Goal: Task Accomplishment & Management: Manage account settings

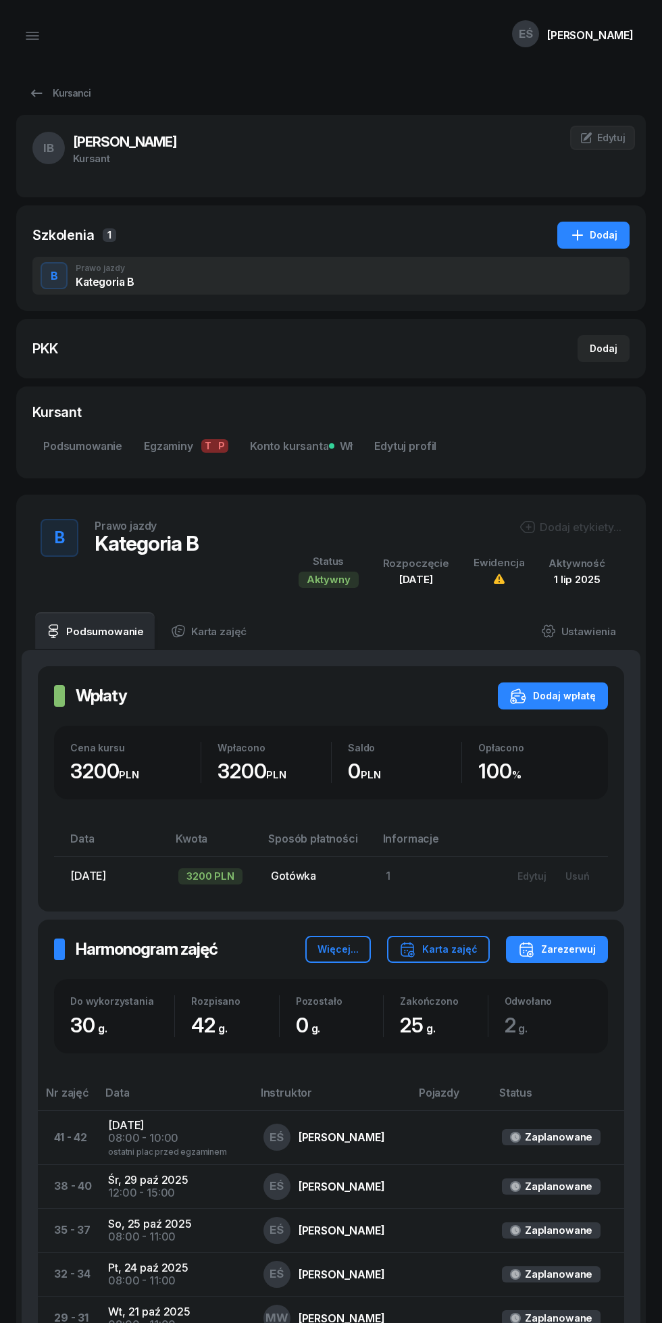
scroll to position [169, 0]
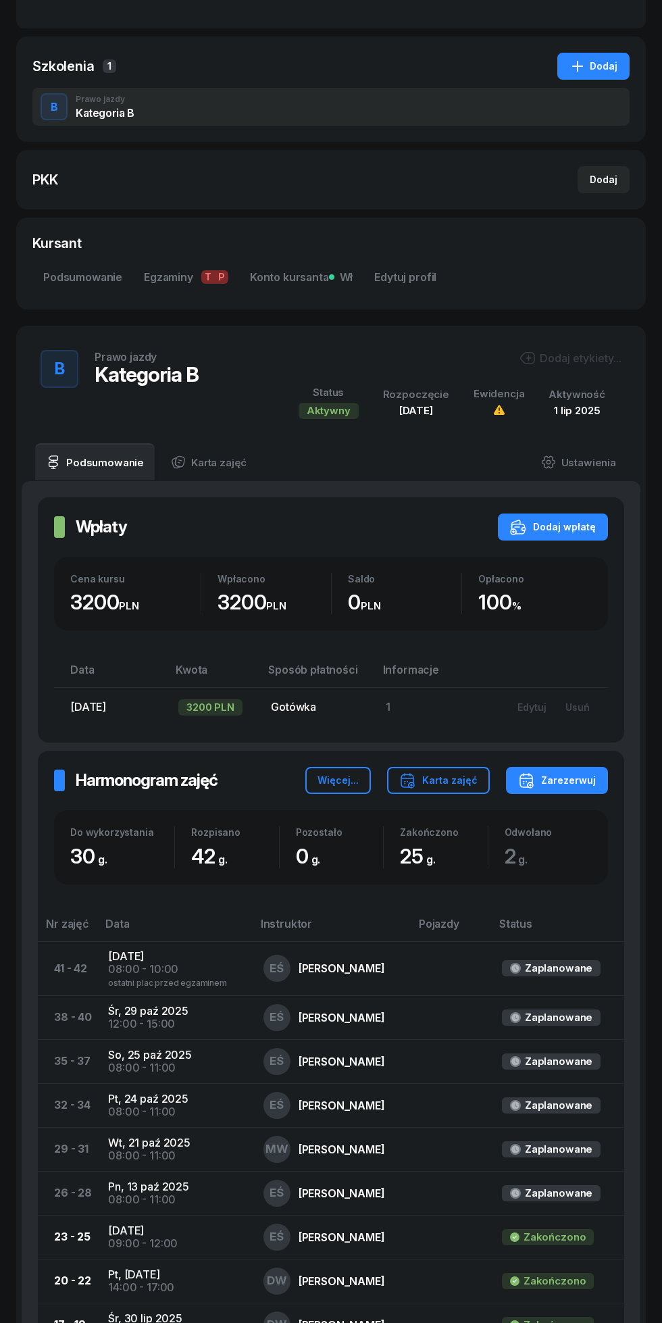
click at [309, 1150] on div "[PERSON_NAME]" at bounding box center [342, 1149] width 86 height 11
click at [150, 1142] on td "Wt, 21 paź 2025 08:00 - 11:00" at bounding box center [174, 1149] width 155 height 44
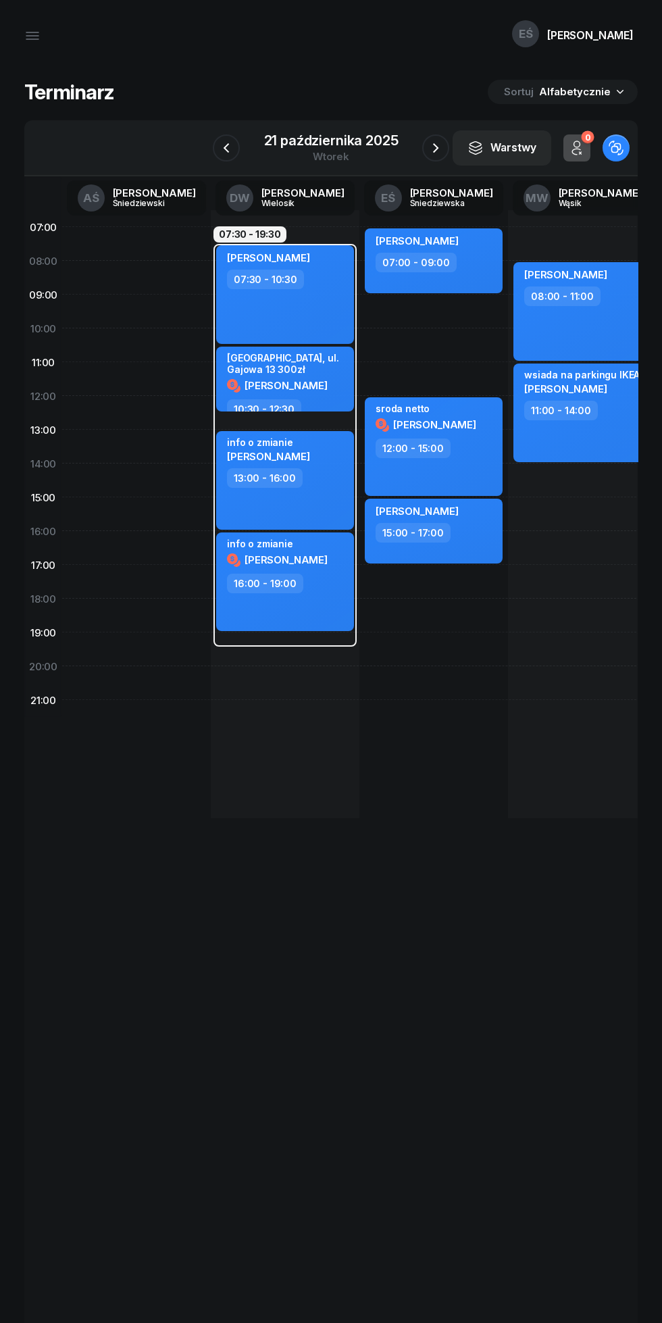
click at [326, 139] on div "21 października 2025" at bounding box center [331, 141] width 134 height 14
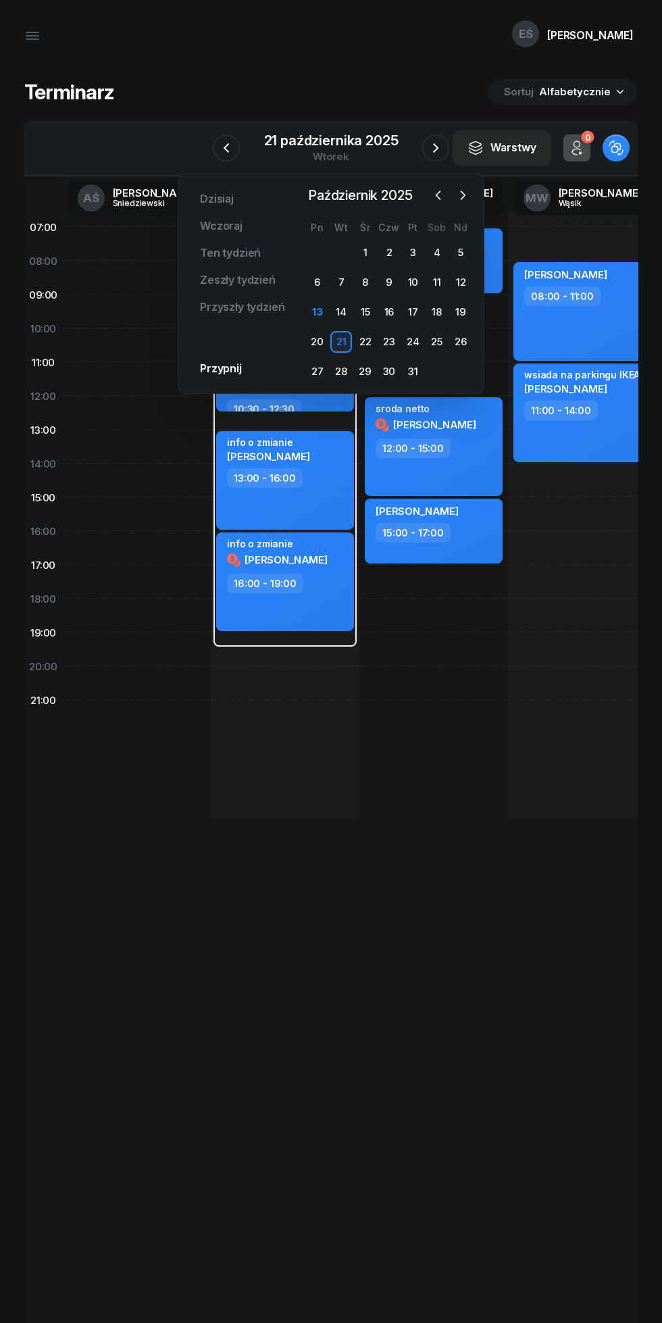
click at [365, 341] on div "22" at bounding box center [366, 342] width 22 height 22
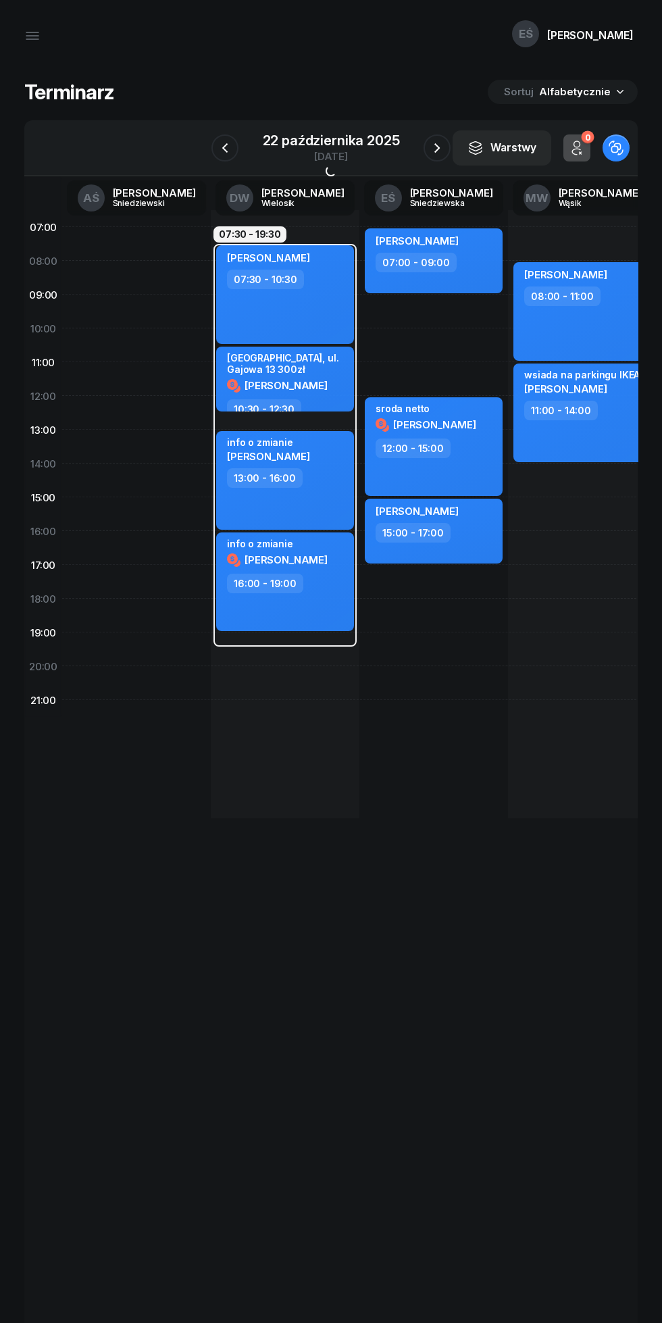
click at [351, 138] on div "22 października 2025" at bounding box center [331, 141] width 137 height 14
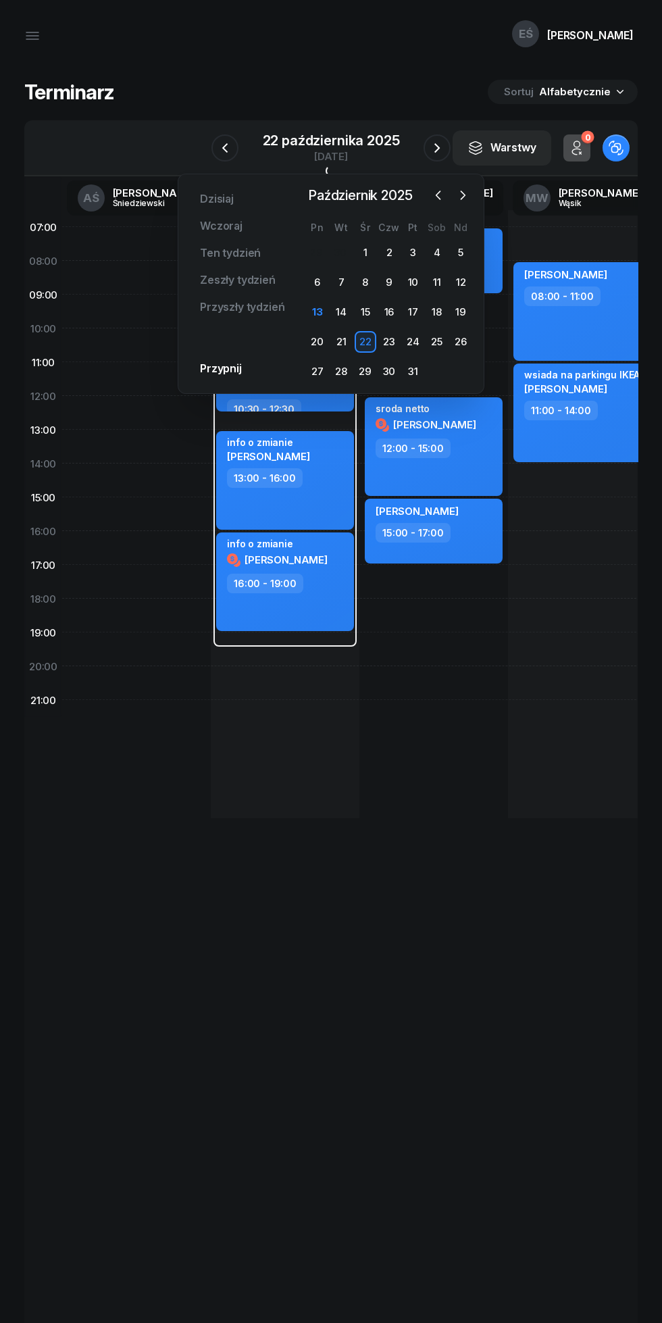
click at [349, 307] on div "14" at bounding box center [341, 312] width 22 height 22
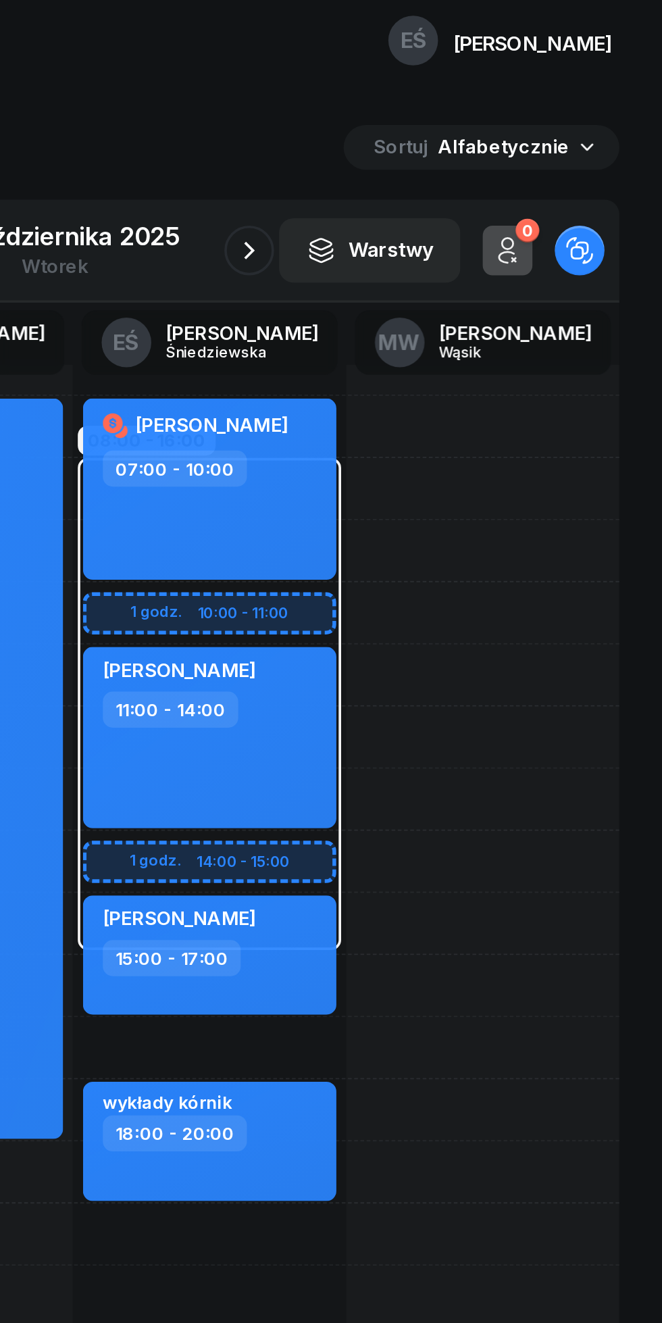
scroll to position [1, 0]
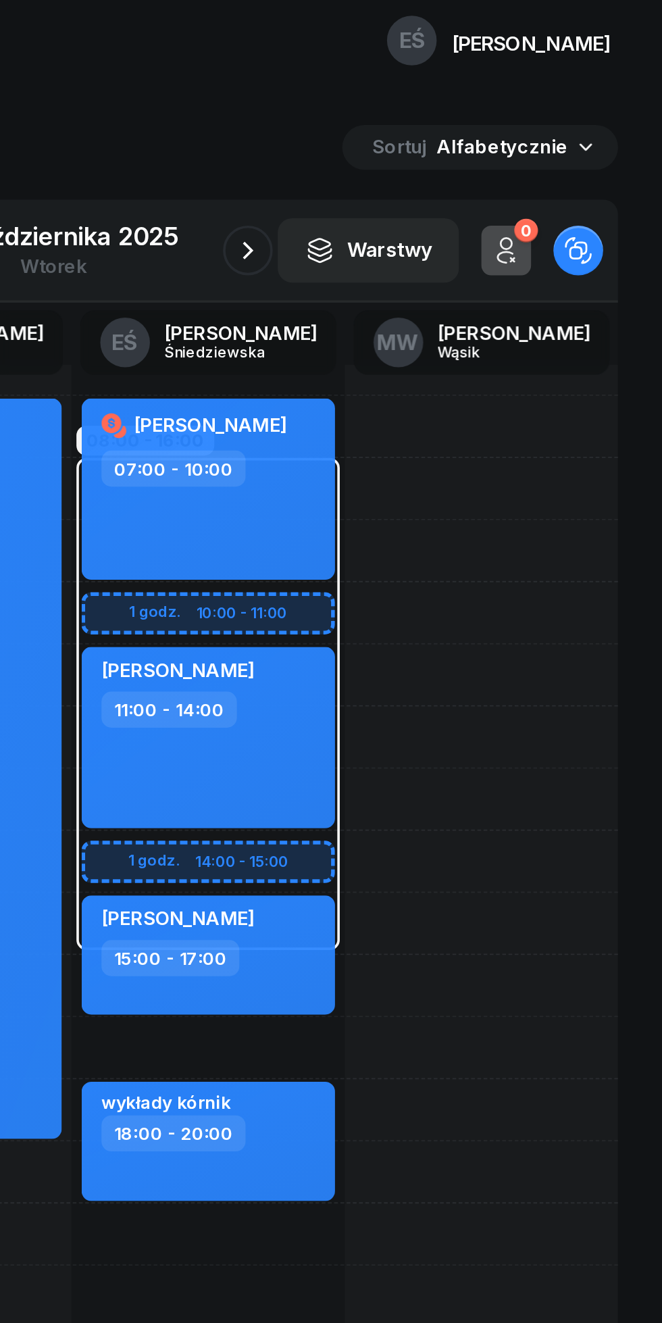
click at [438, 148] on icon "button" at bounding box center [436, 147] width 5 height 9
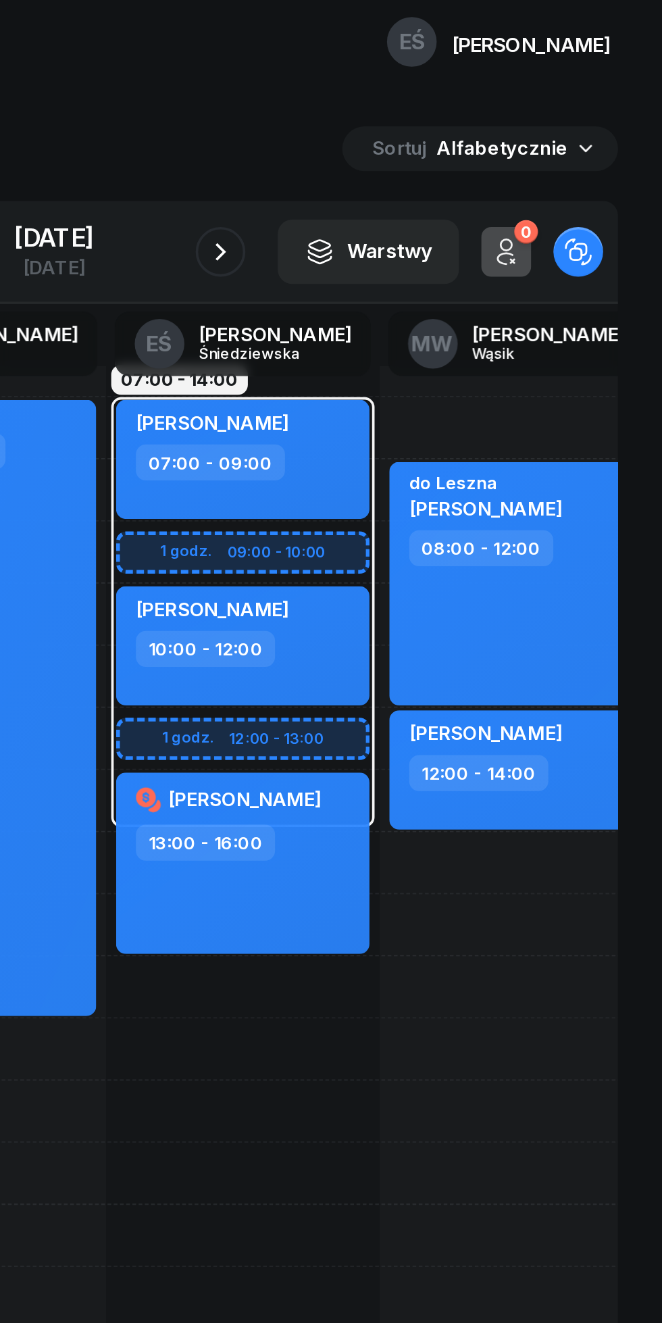
click at [458, 449] on div "[PERSON_NAME]" at bounding box center [435, 447] width 119 height 23
select select "13"
select select "16"
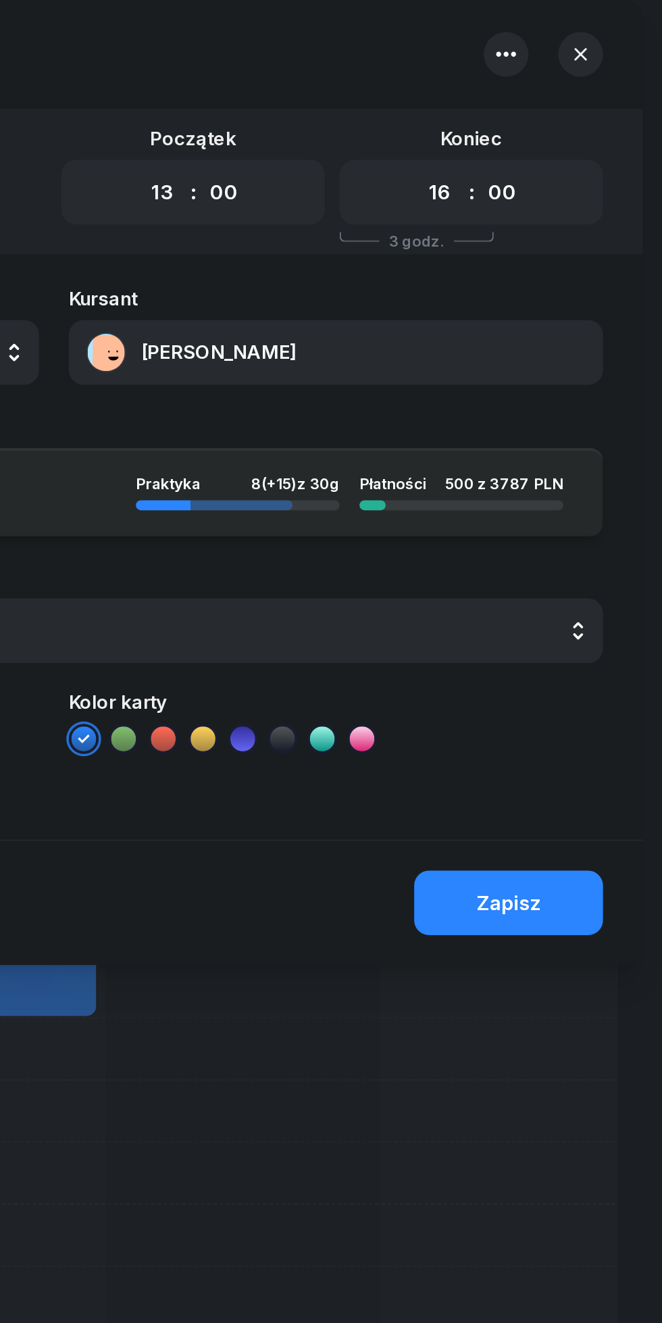
click at [401, 194] on button "[PERSON_NAME]" at bounding box center [484, 202] width 290 height 35
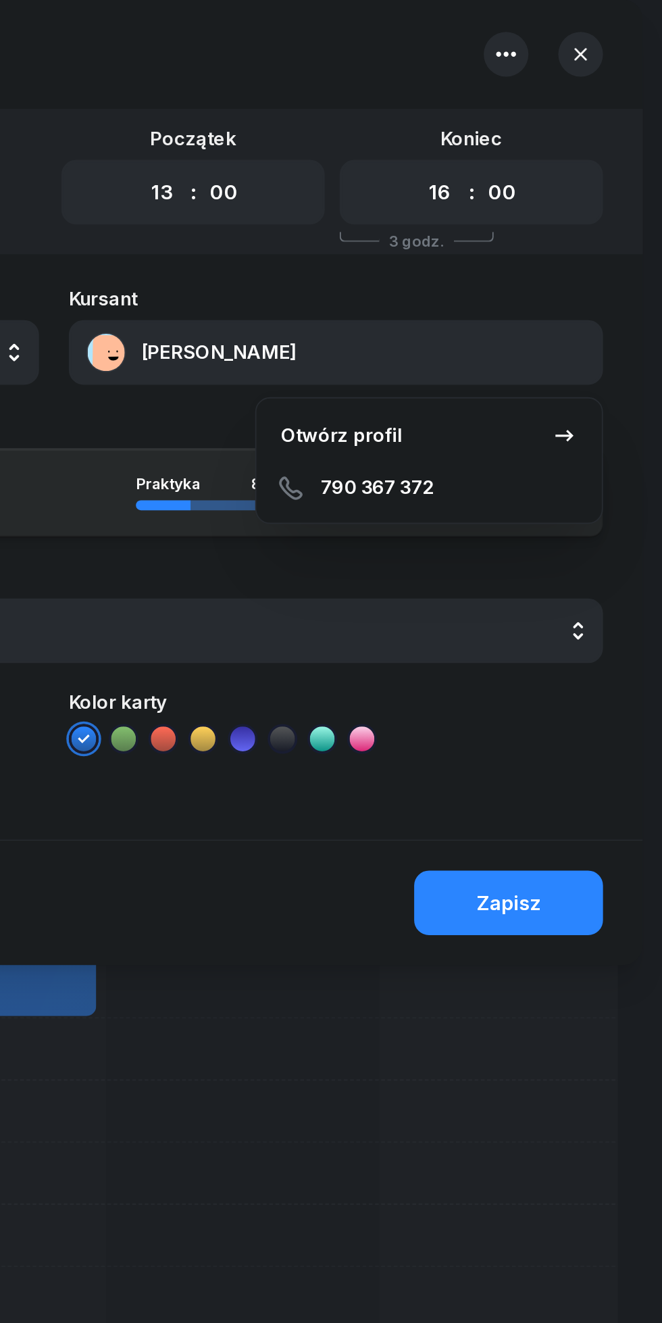
click at [477, 238] on link "Otwórz profil" at bounding box center [535, 248] width 177 height 30
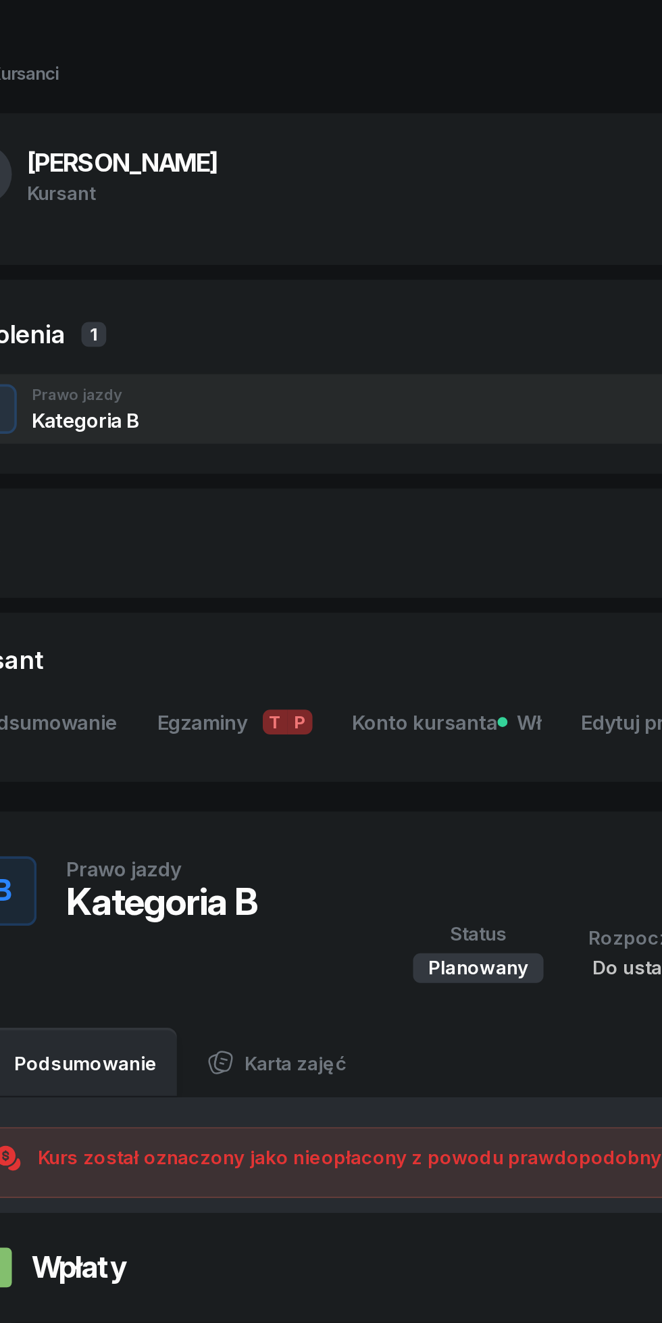
scroll to position [51, 0]
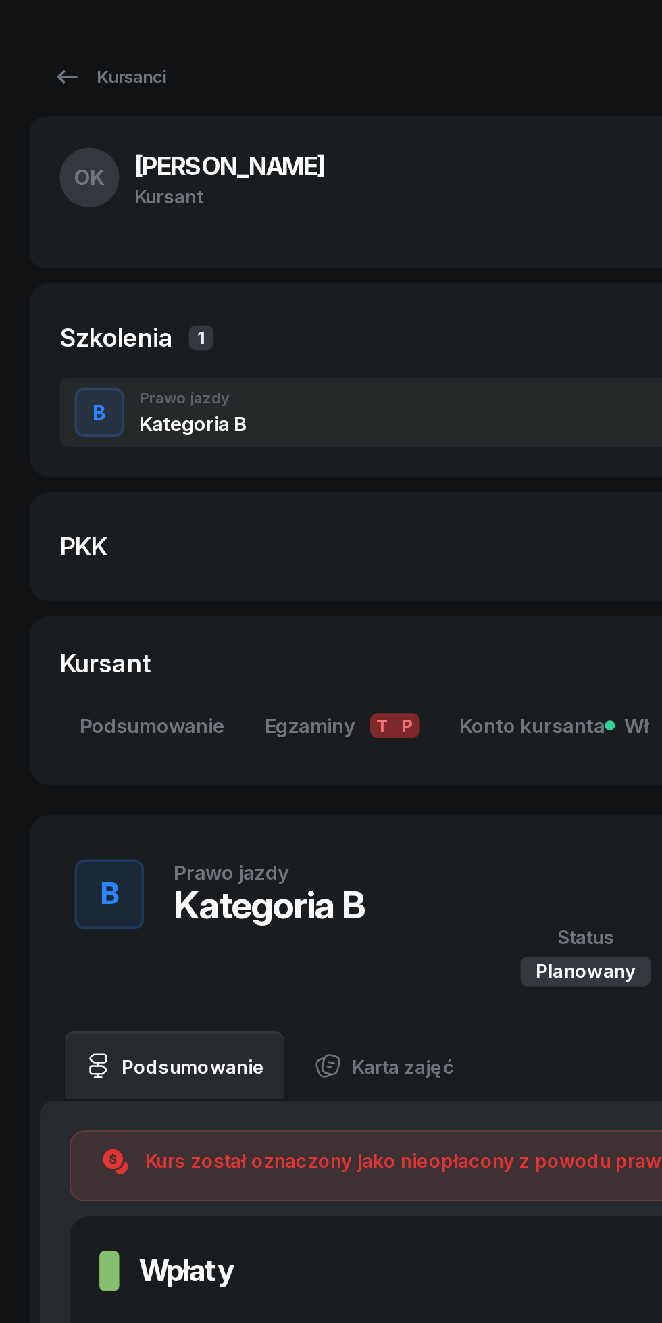
click at [44, 32] on link "Kursanci" at bounding box center [59, 41] width 86 height 27
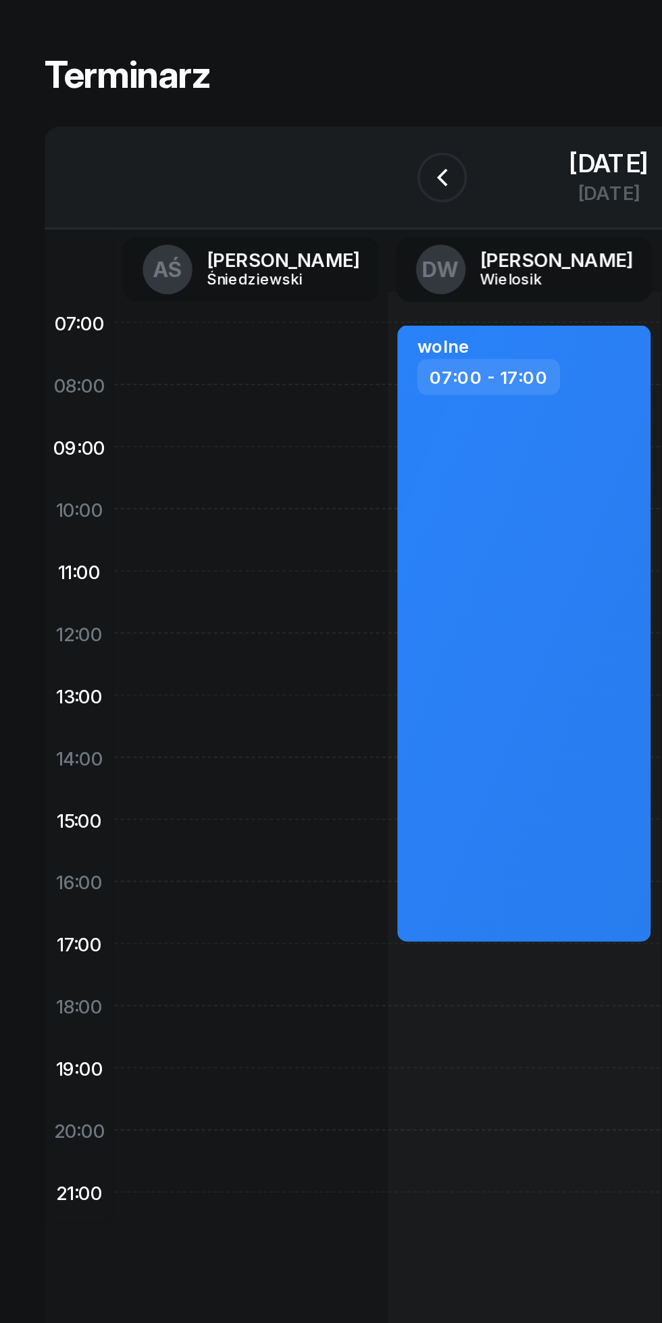
scroll to position [0, 19]
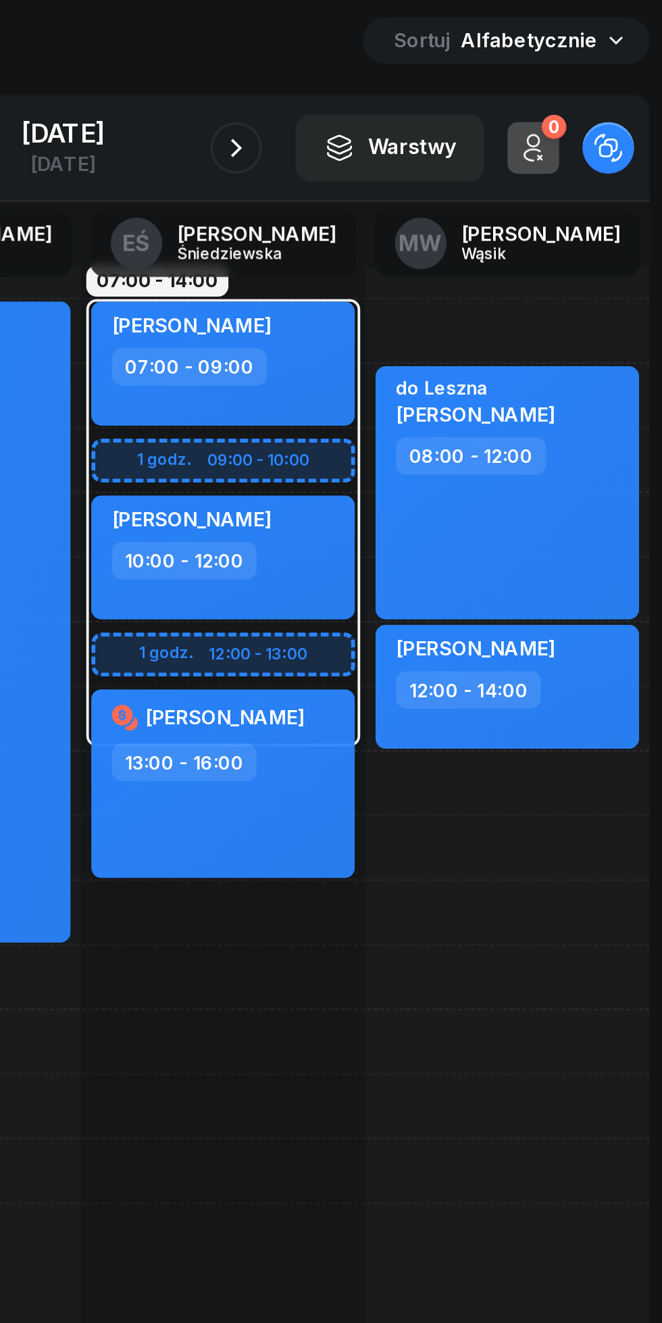
click at [424, 137] on div at bounding box center [421, 147] width 27 height 27
click at [430, 143] on icon "button" at bounding box center [421, 148] width 16 height 16
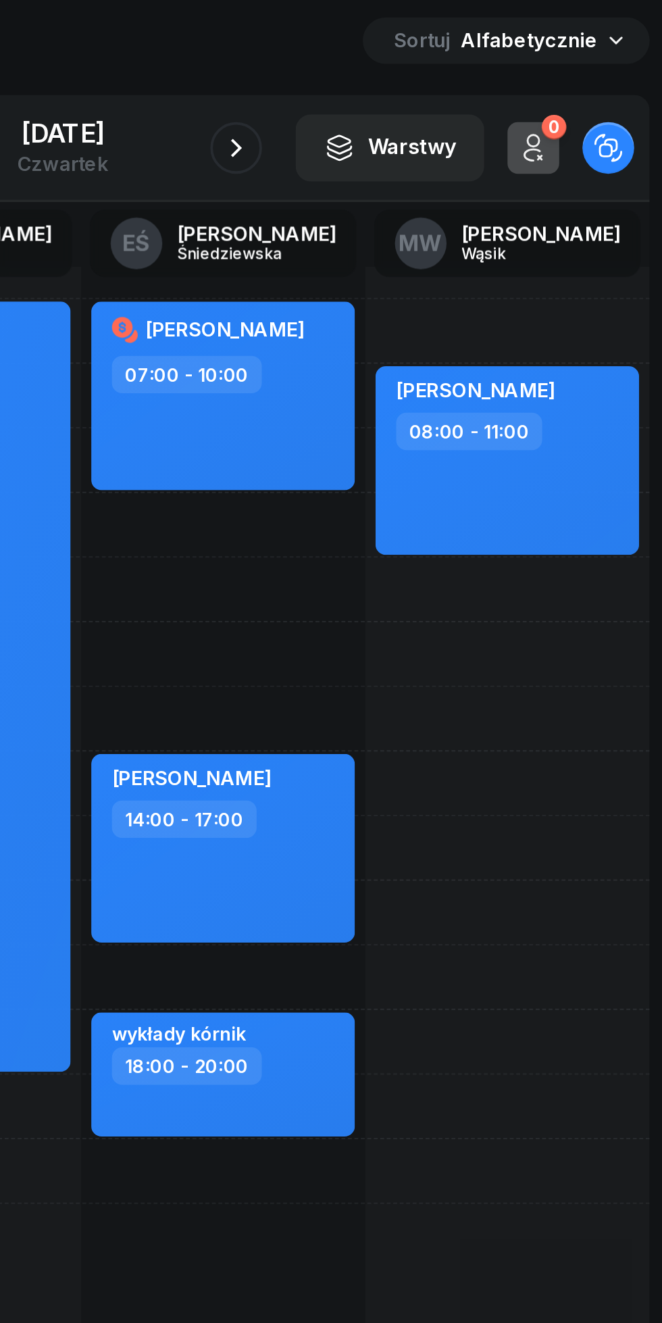
click at [435, 137] on button "button" at bounding box center [421, 147] width 27 height 27
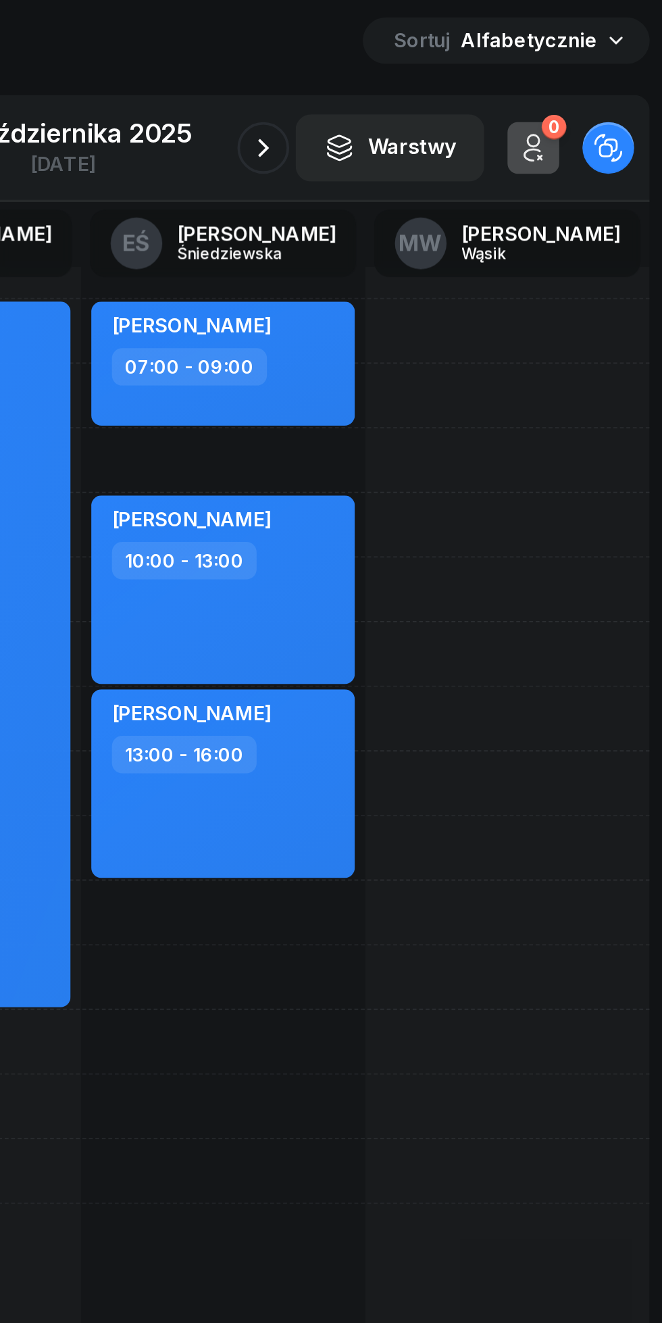
click at [429, 134] on div at bounding box center [435, 147] width 27 height 27
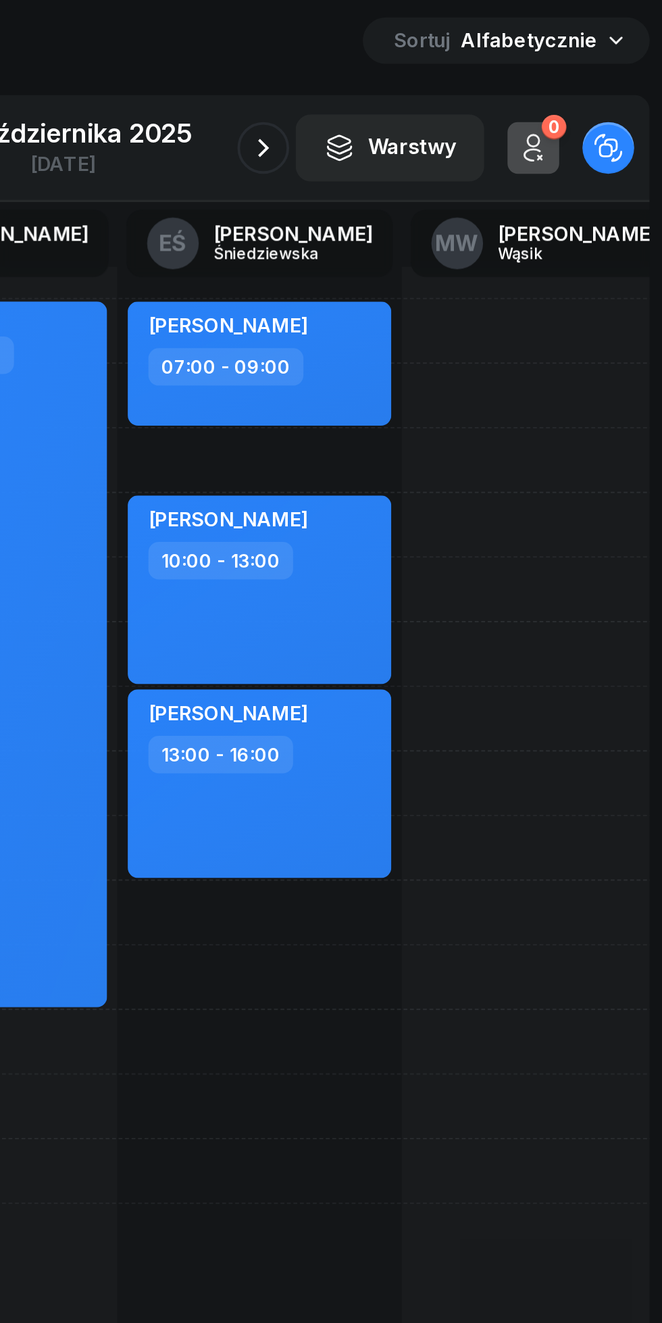
click at [432, 136] on button "button" at bounding box center [435, 147] width 27 height 27
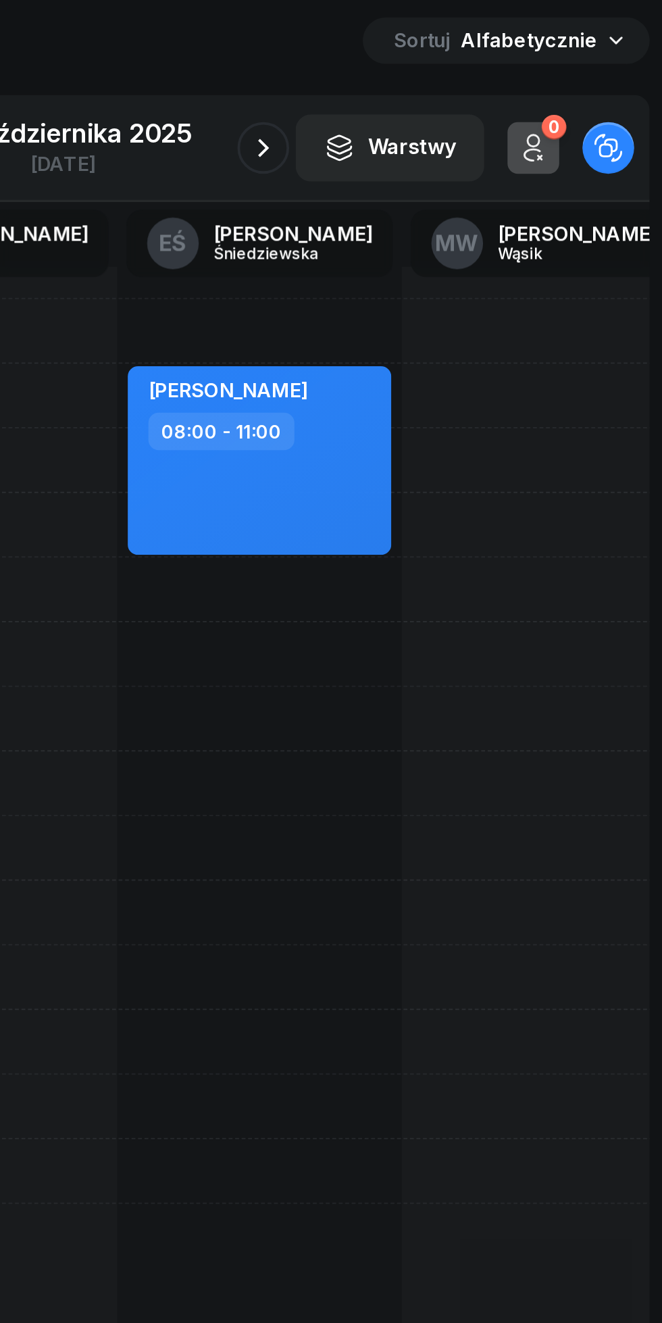
click at [438, 141] on icon "button" at bounding box center [436, 148] width 16 height 16
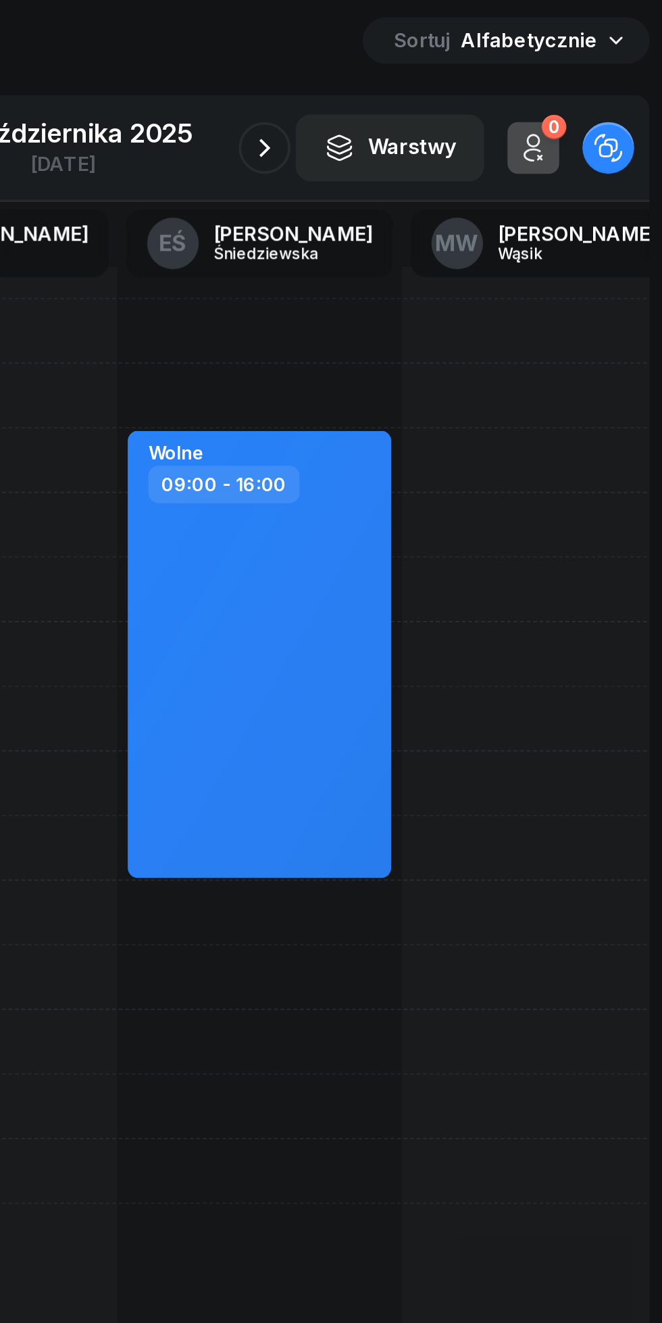
click at [434, 150] on icon "button" at bounding box center [436, 148] width 16 height 16
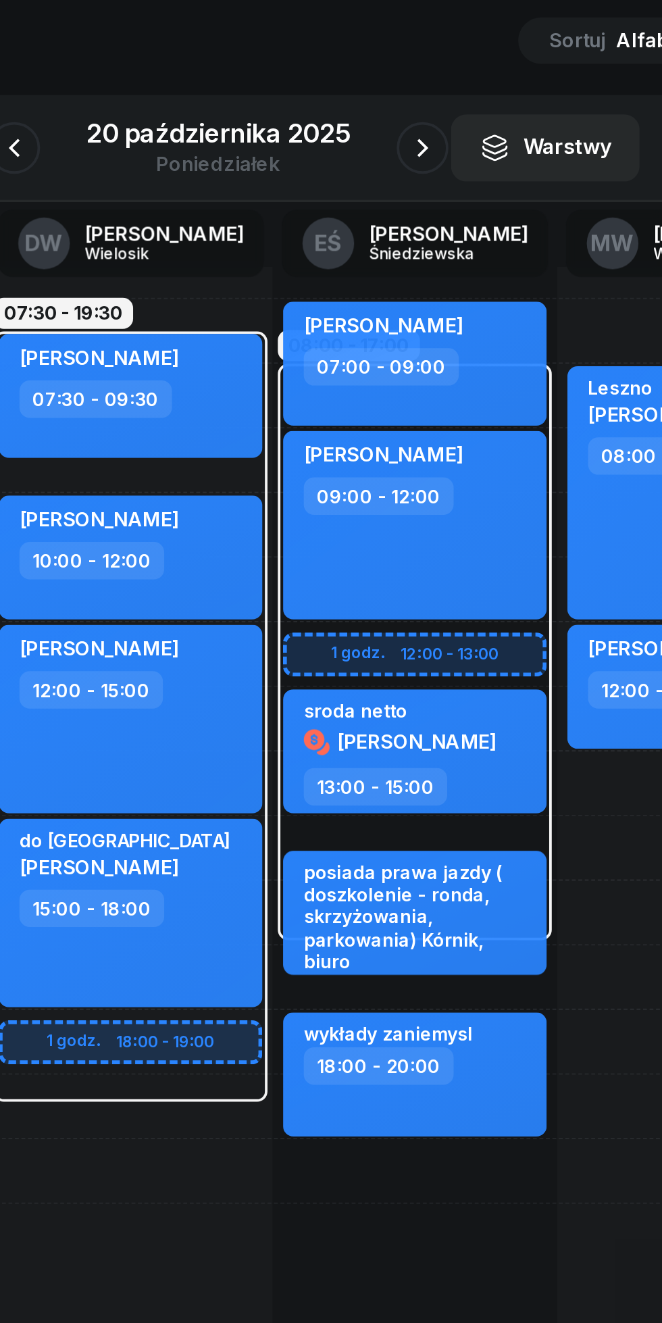
click at [485, 548] on div "posiada prawa jazdy ( doszkolenie - ronda, skrzyżowania, parkowania) Kórnik, bi…" at bounding box center [435, 550] width 119 height 58
select select "15"
select select "30"
select select "17"
select select "30"
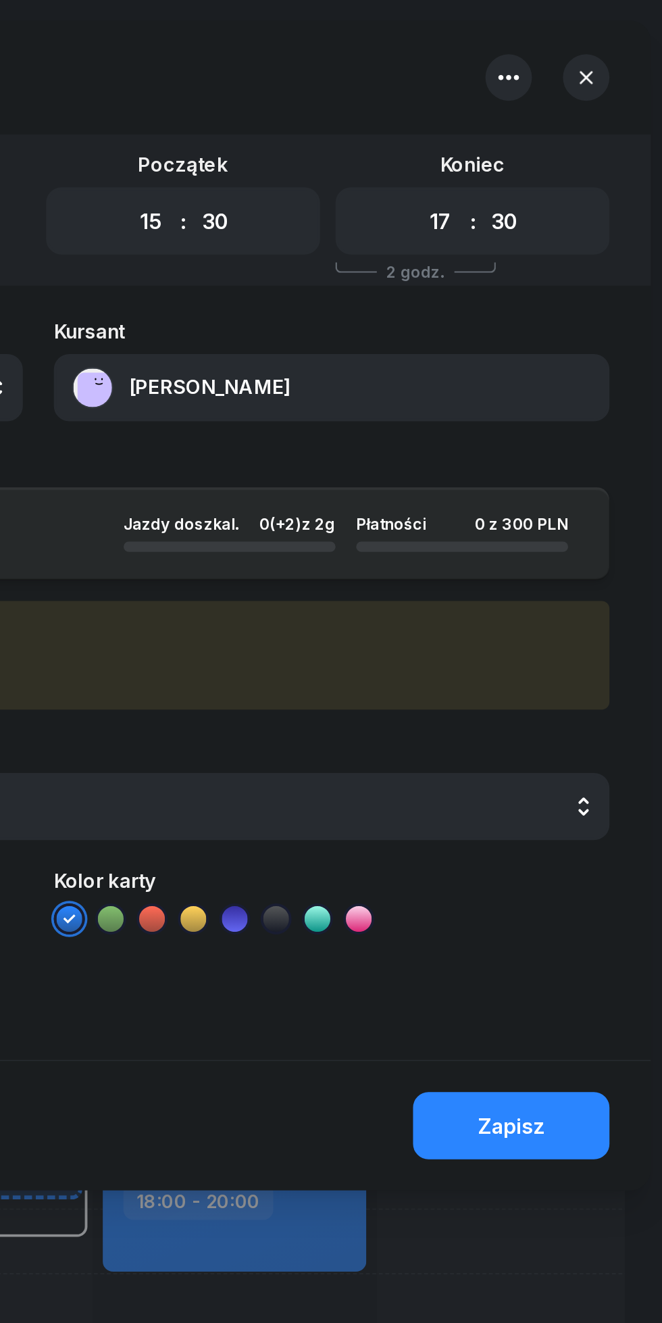
click at [617, 40] on icon "button" at bounding box center [617, 40] width 7 height 7
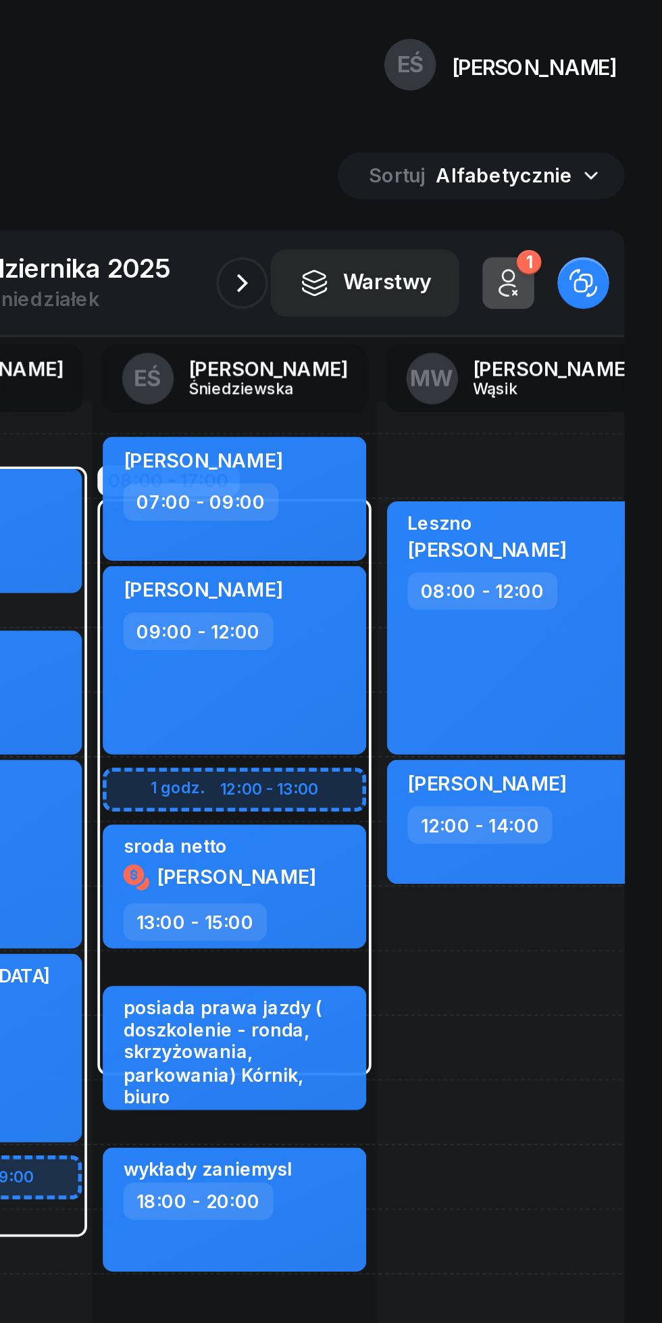
click at [409, 549] on div "posiada prawa jazdy ( doszkolenie - ronda, skrzyżowania, parkowania) Kórnik, bi…" at bounding box center [435, 550] width 119 height 58
select select "15"
select select "30"
select select "17"
select select "30"
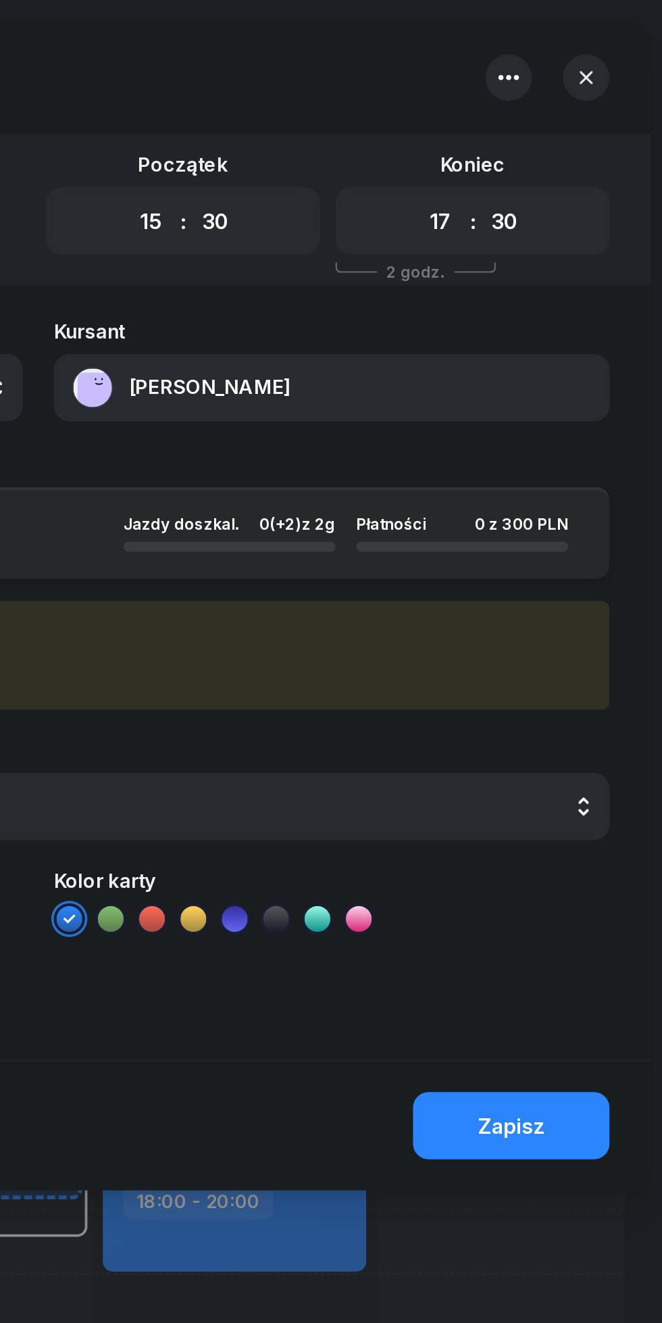
click at [418, 200] on button "[PERSON_NAME]" at bounding box center [484, 202] width 290 height 35
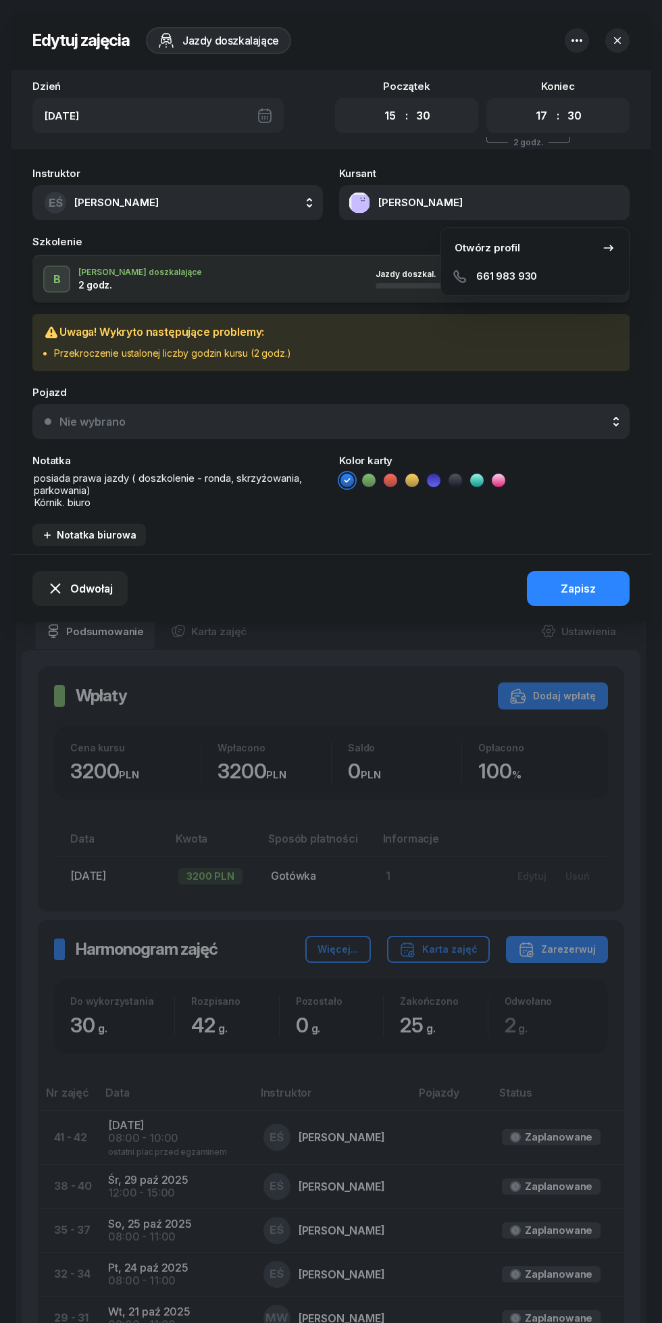
click at [619, 35] on icon "button" at bounding box center [618, 41] width 14 height 14
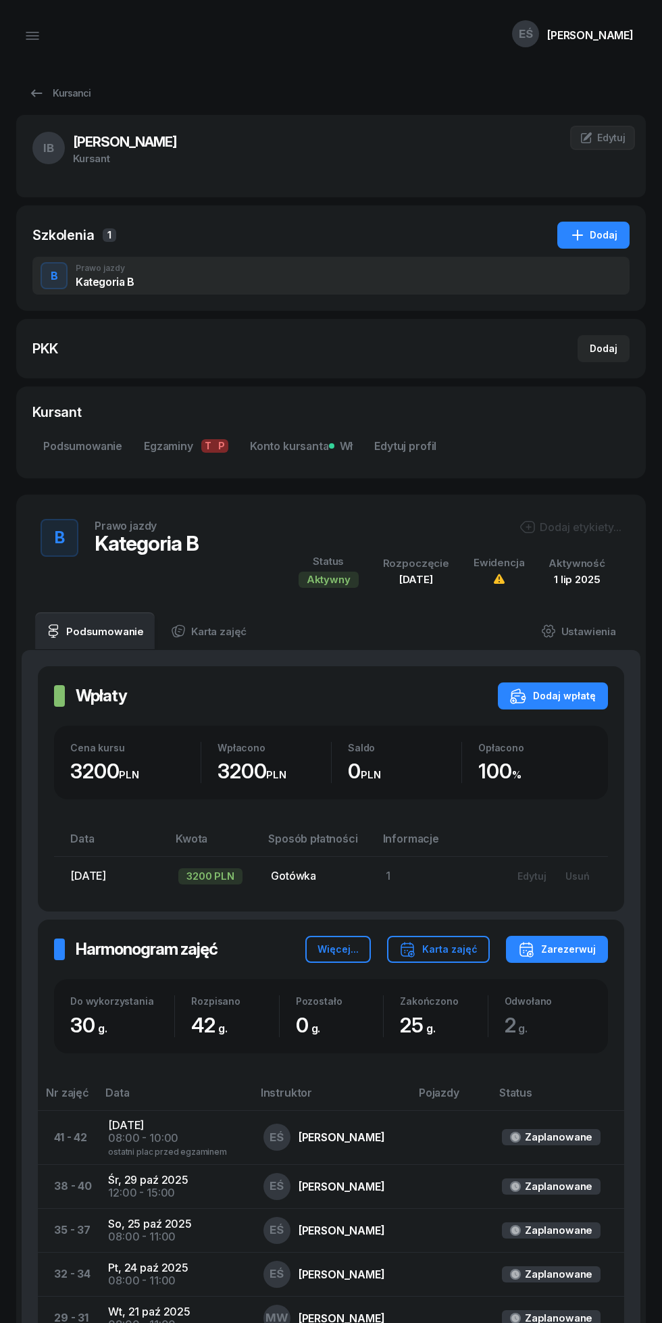
click at [41, 88] on icon at bounding box center [36, 93] width 16 height 16
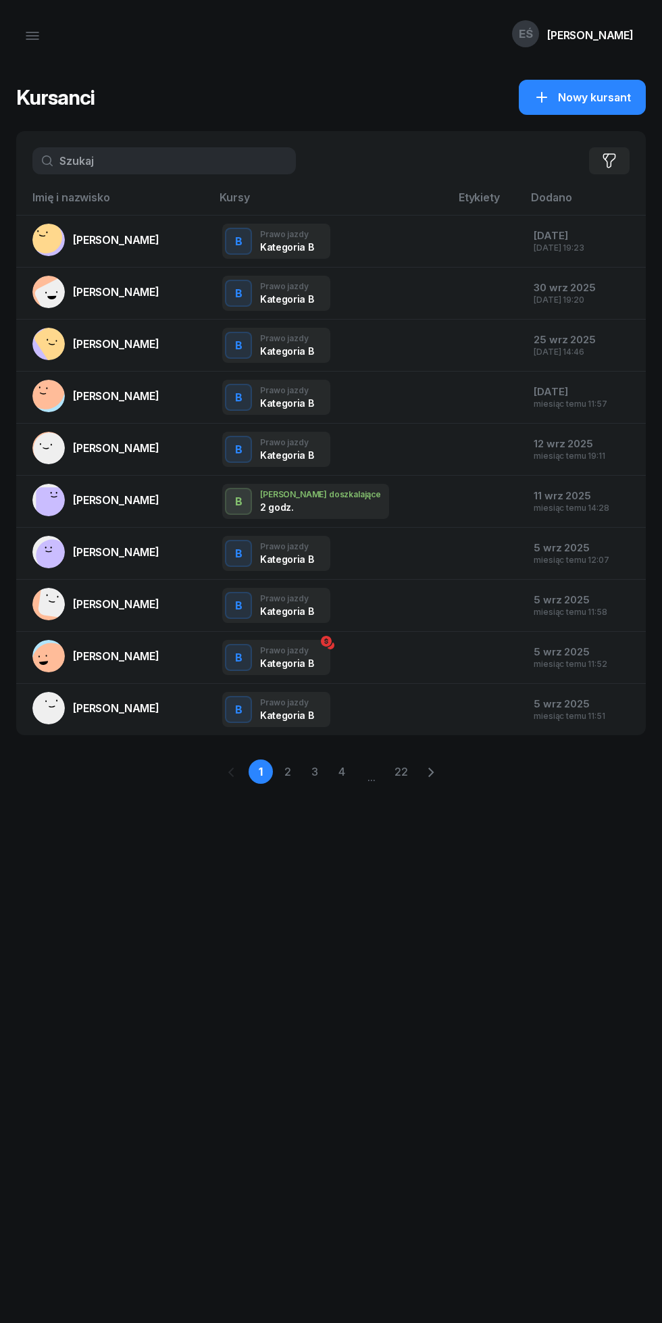
click at [25, 47] on button "button" at bounding box center [32, 36] width 32 height 32
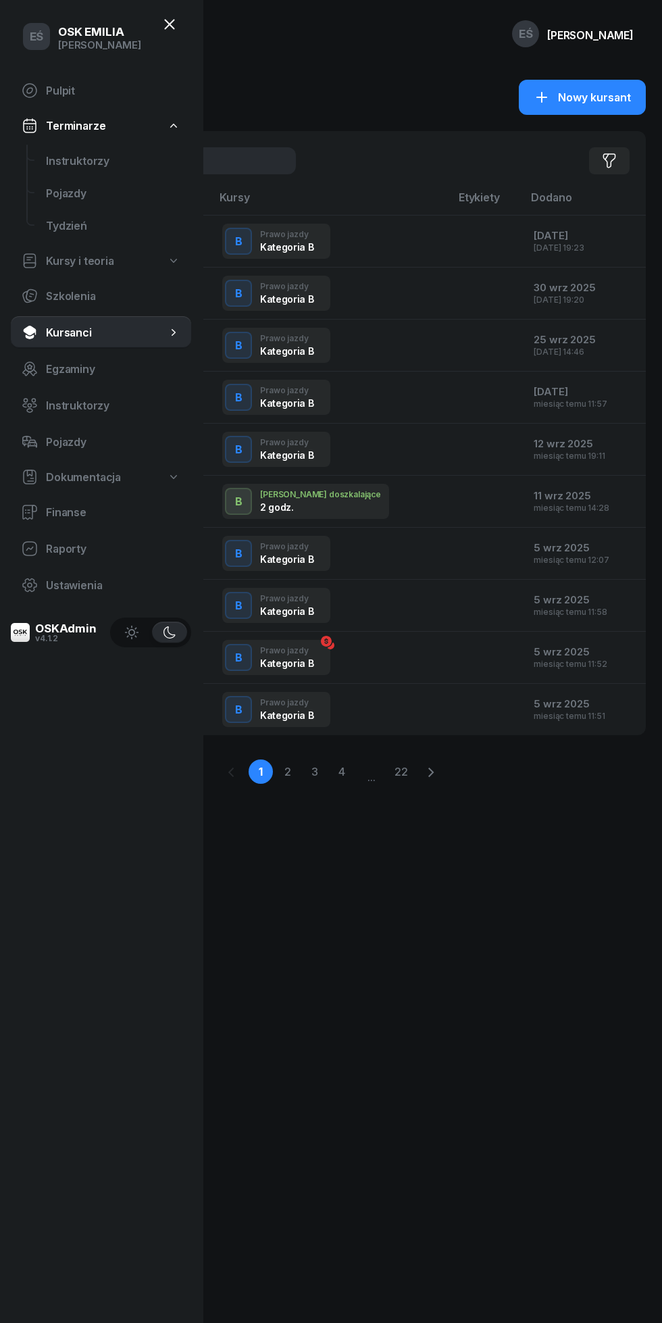
click at [80, 166] on span "Instruktorzy" at bounding box center [113, 161] width 134 height 13
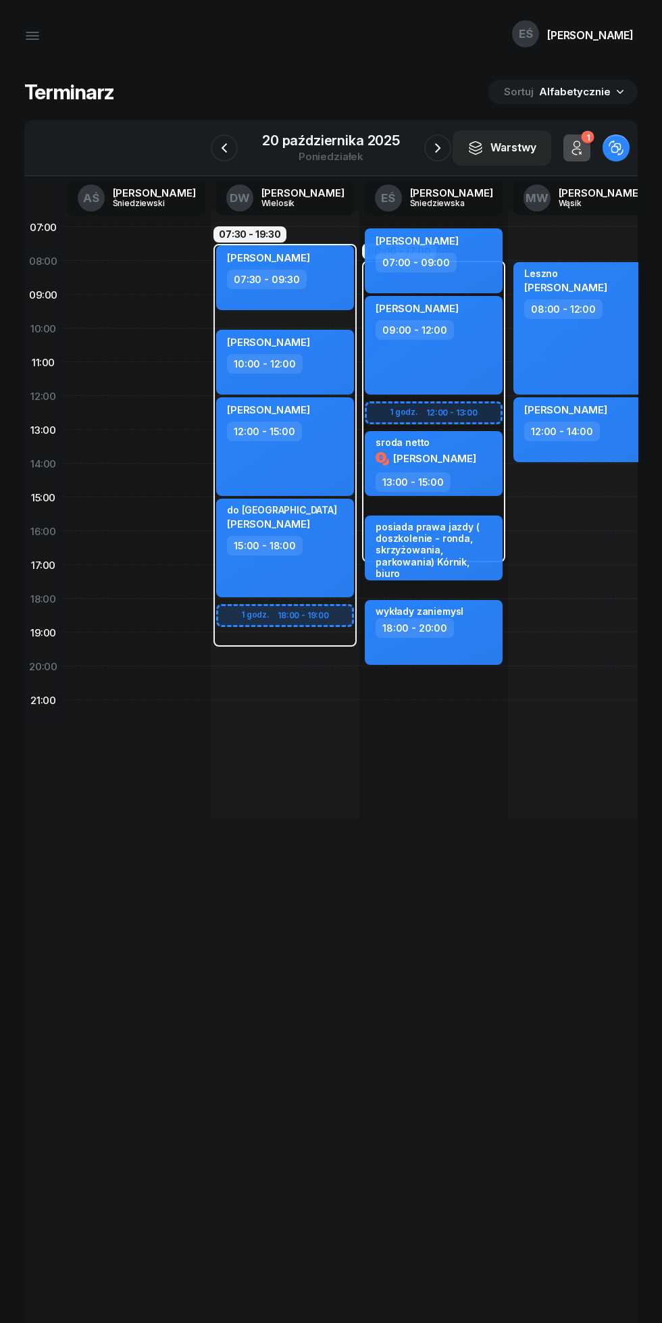
click at [284, 141] on div "20 października 2025" at bounding box center [331, 141] width 138 height 14
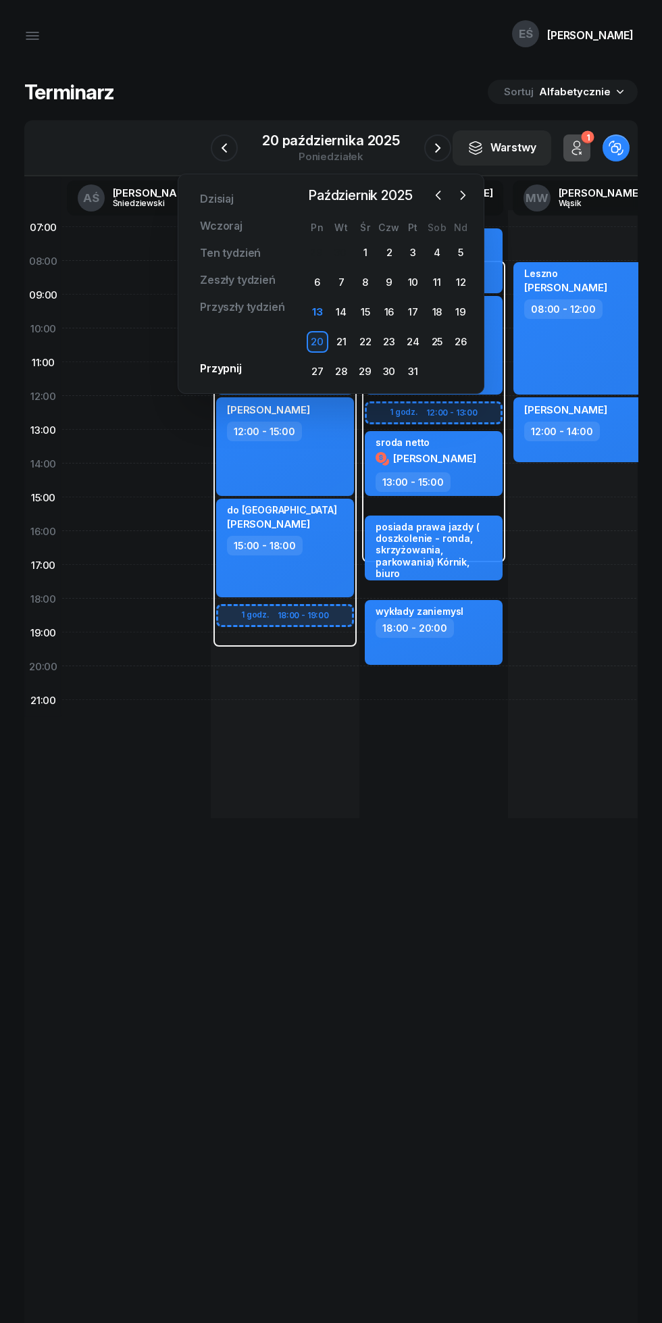
click at [438, 195] on icon "button" at bounding box center [439, 195] width 14 height 14
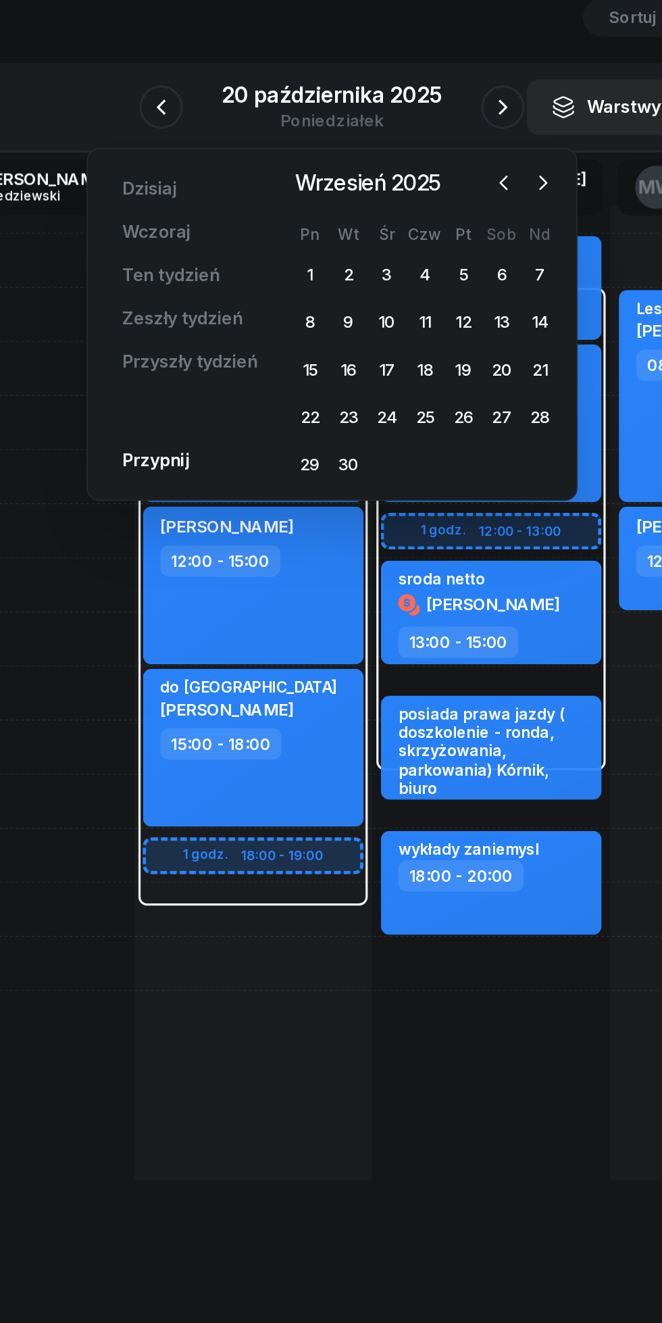
click at [463, 195] on icon "button" at bounding box center [463, 195] width 14 height 14
click at [346, 338] on div "21" at bounding box center [341, 342] width 22 height 22
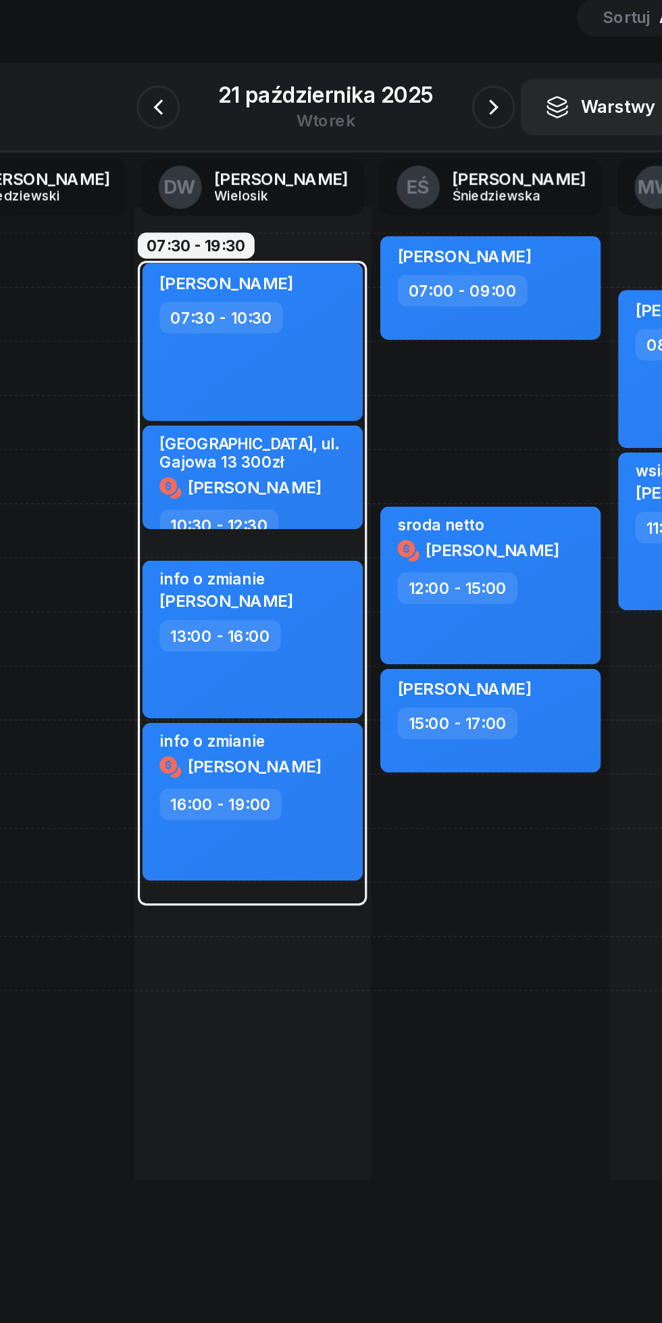
click at [237, 144] on button "button" at bounding box center [226, 147] width 27 height 27
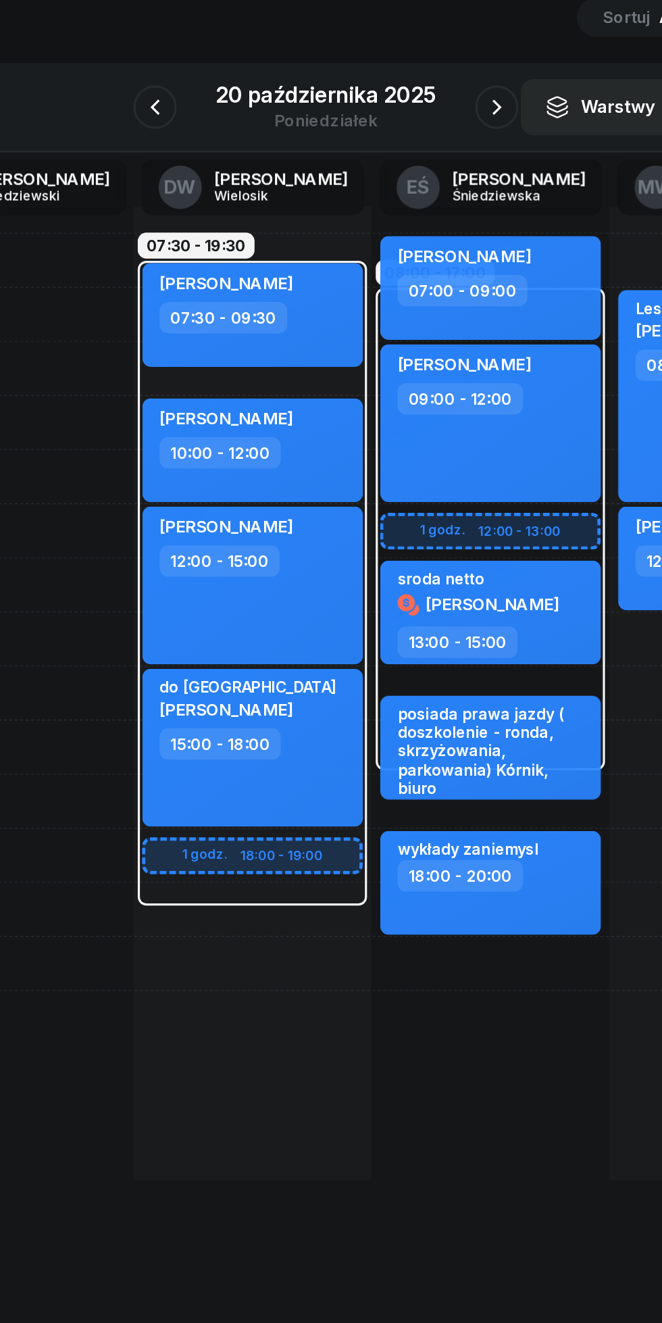
click at [236, 141] on button "button" at bounding box center [224, 147] width 27 height 27
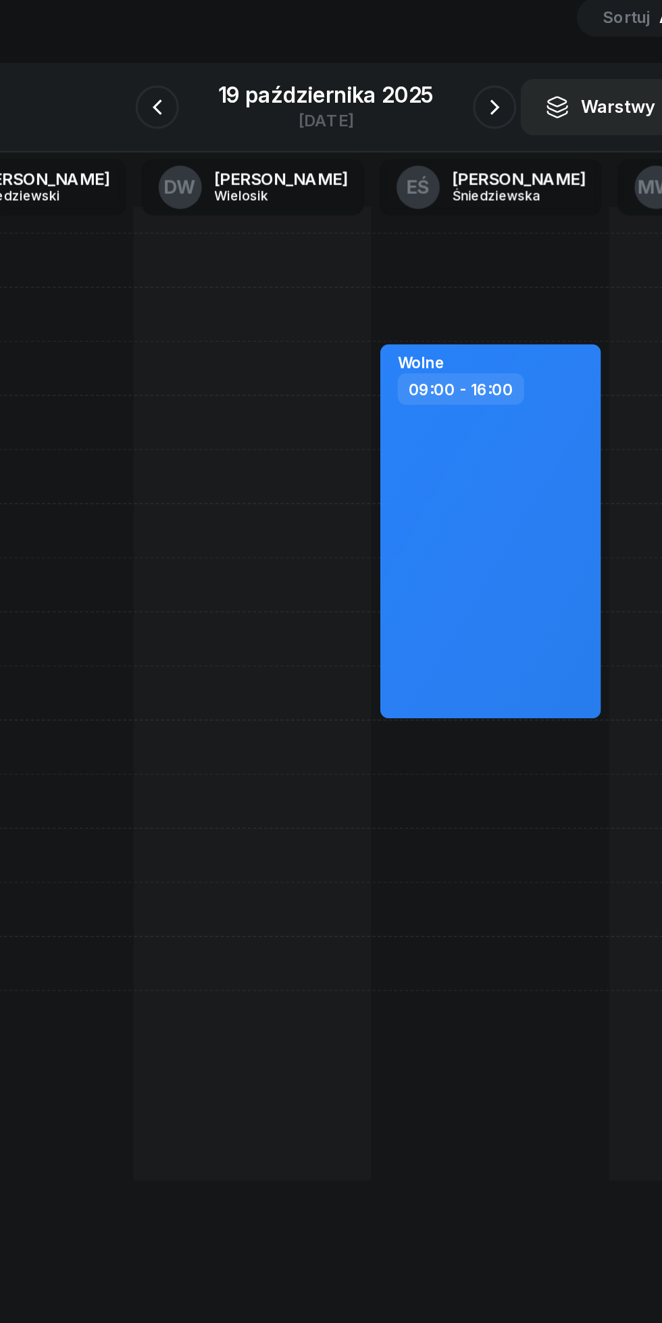
click at [436, 147] on icon "button" at bounding box center [436, 148] width 16 height 16
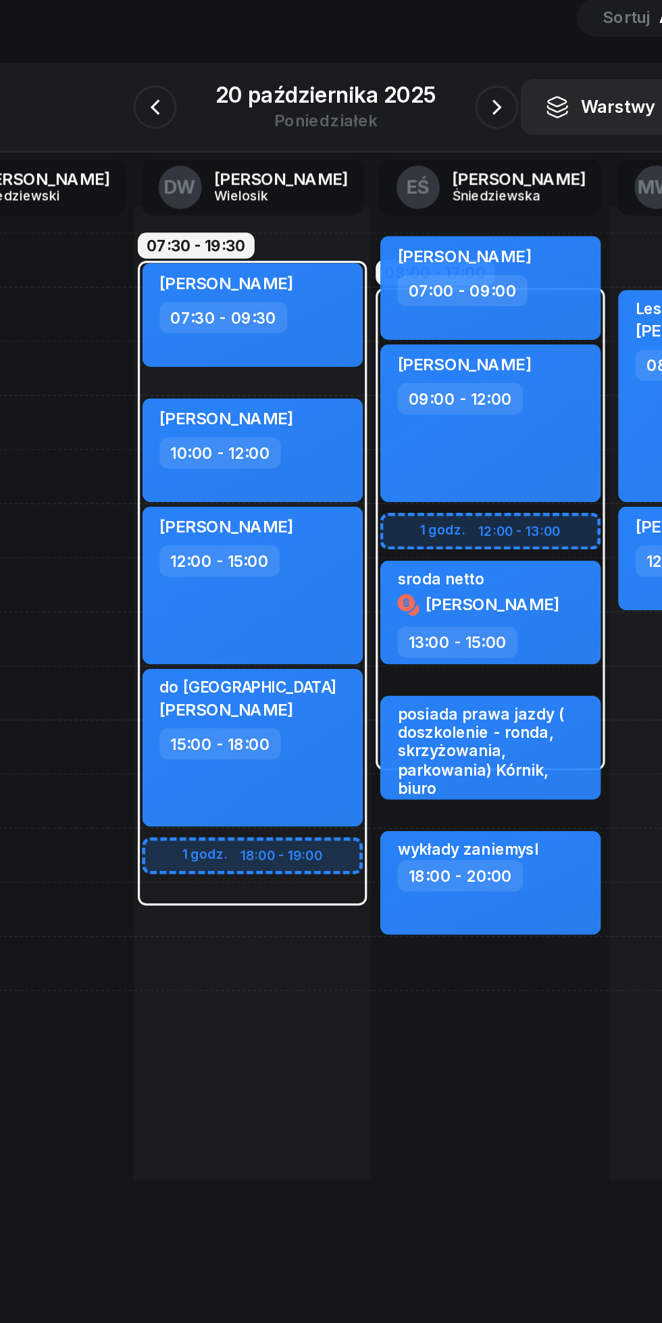
click at [224, 147] on icon "button" at bounding box center [224, 148] width 16 height 16
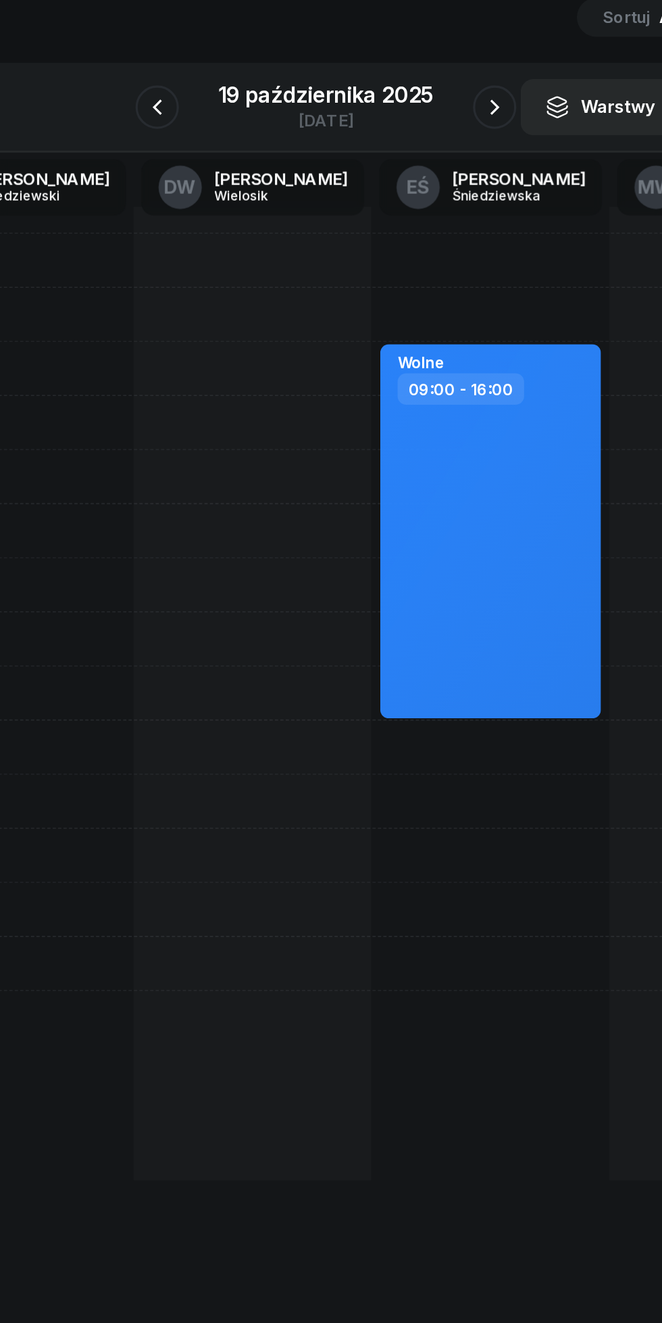
click at [413, 386] on div "Wolne 09:00 - 16:00" at bounding box center [434, 413] width 138 height 234
select select "09"
select select "16"
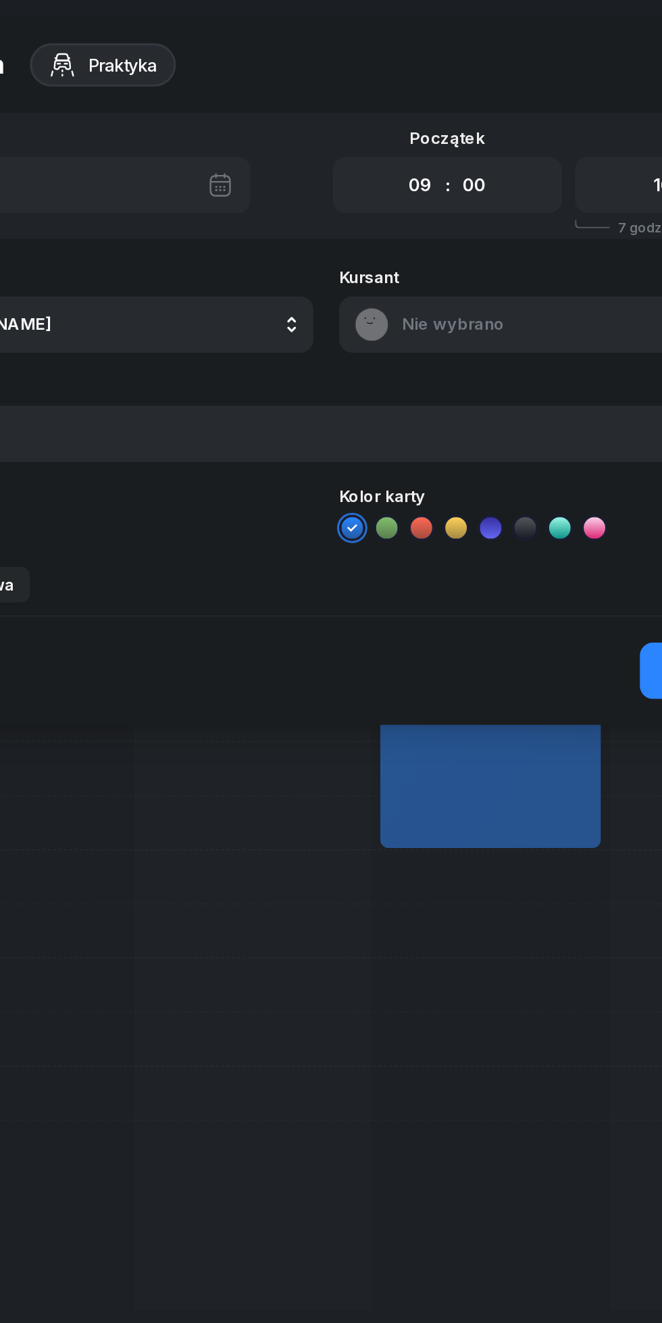
click at [389, 114] on select "00 01 02 03 04 05 06 07 08 09 10 11 12 13 14 15 16 17 18 19 20 21 22 23" at bounding box center [390, 116] width 26 height 24
select select "14"
click at [377, 104] on select "00 01 02 03 04 05 06 07 08 09 10 11 12 13 14 15 16 17 18 19 20 21 22 23" at bounding box center [390, 116] width 26 height 24
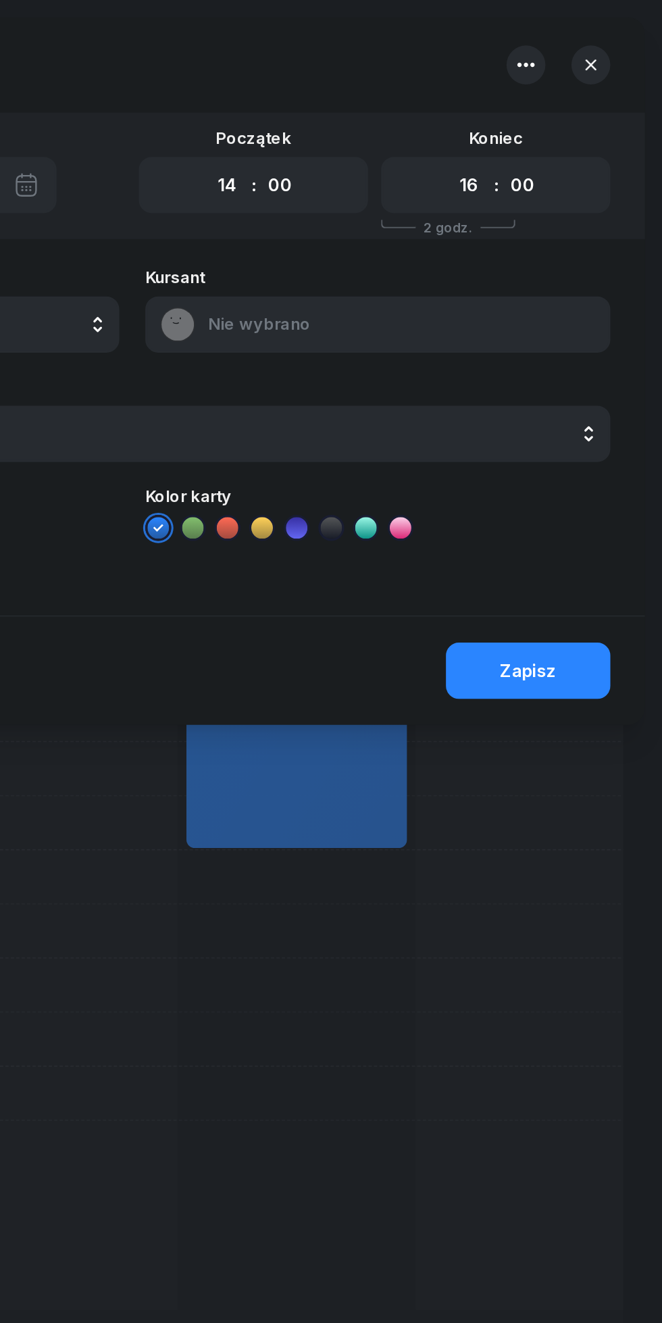
click at [588, 410] on button "Zapisz" at bounding box center [578, 418] width 103 height 35
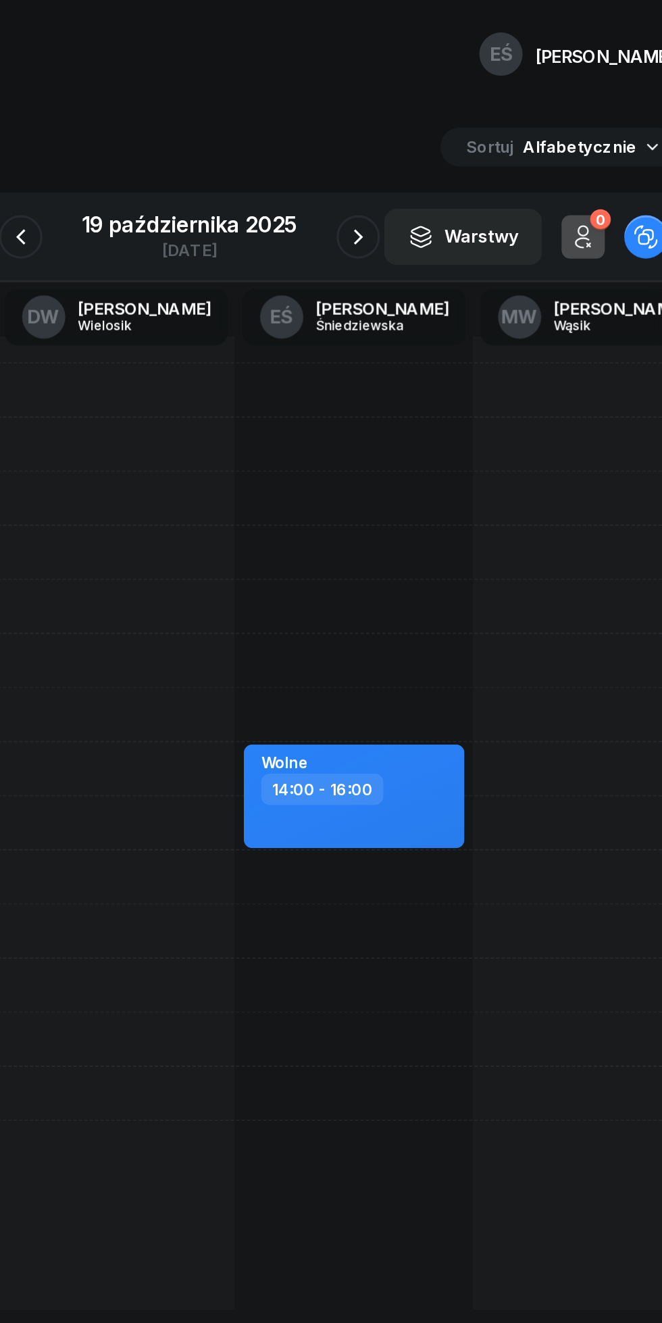
click at [433, 148] on icon "button" at bounding box center [436, 148] width 16 height 16
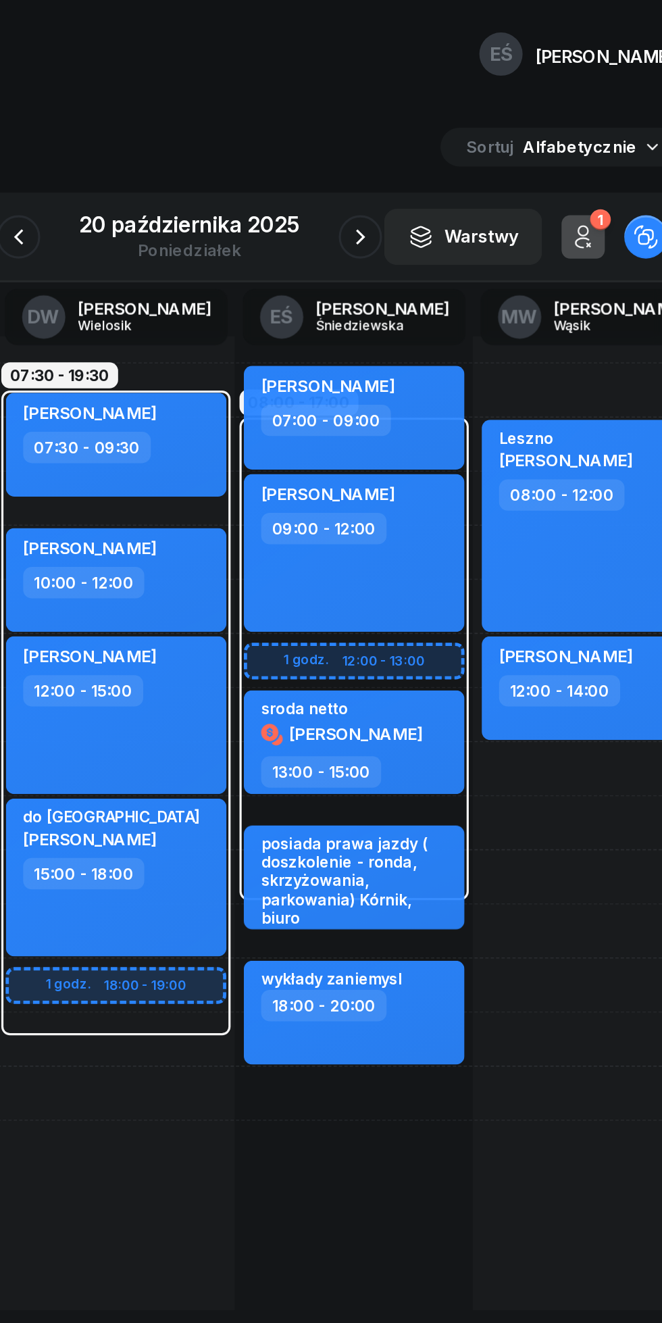
click at [438, 144] on icon "button" at bounding box center [438, 148] width 16 height 16
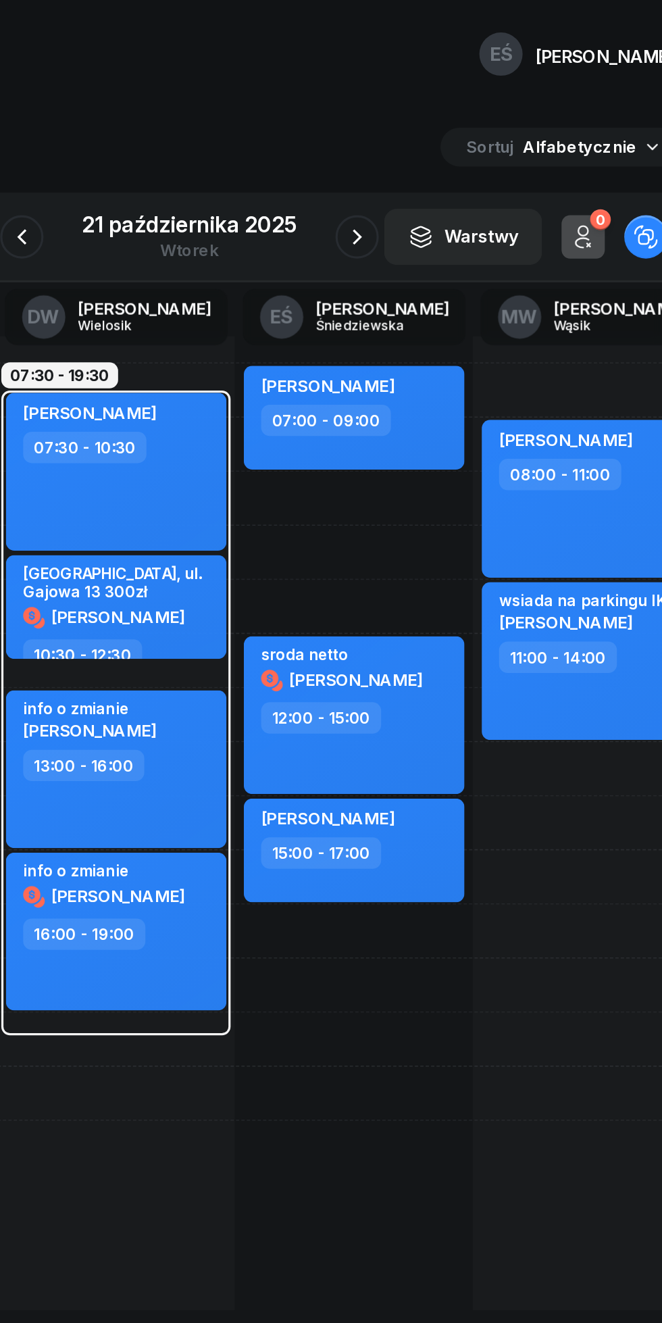
click at [547, 323] on div "[PERSON_NAME] 08:00 - 11:00" at bounding box center [582, 311] width 138 height 99
select select "08"
select select "11"
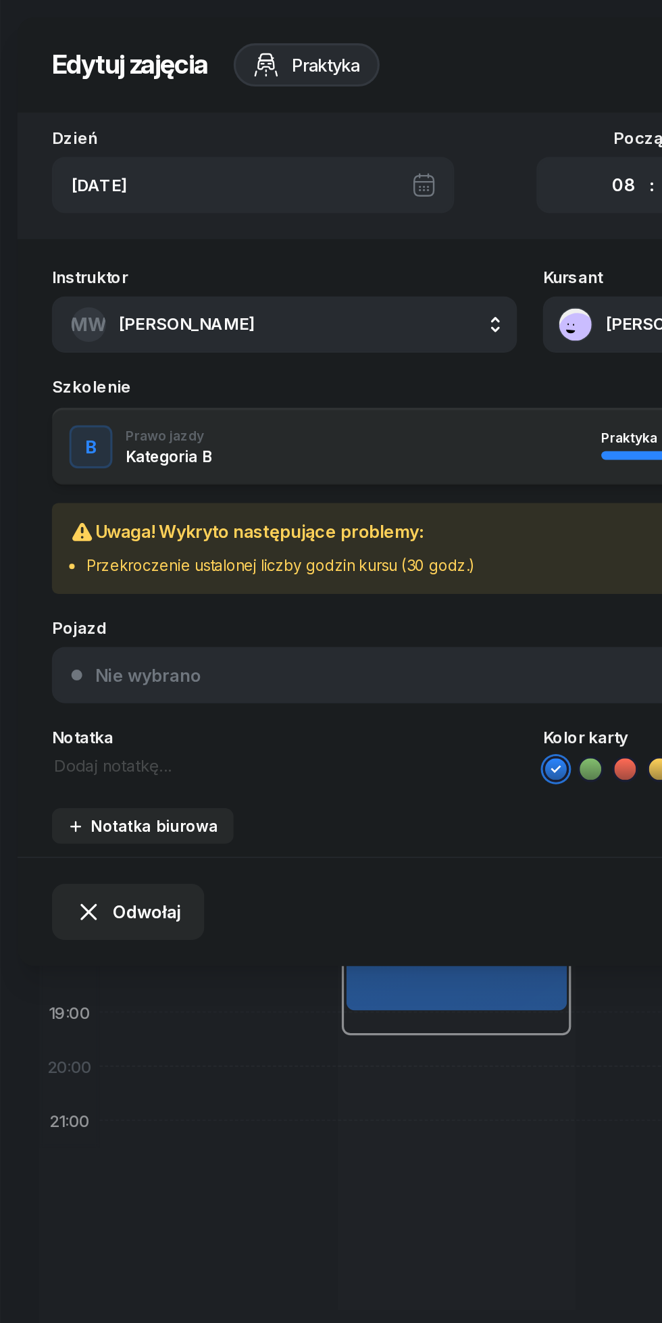
click at [101, 199] on span "[PERSON_NAME]" at bounding box center [116, 202] width 84 height 13
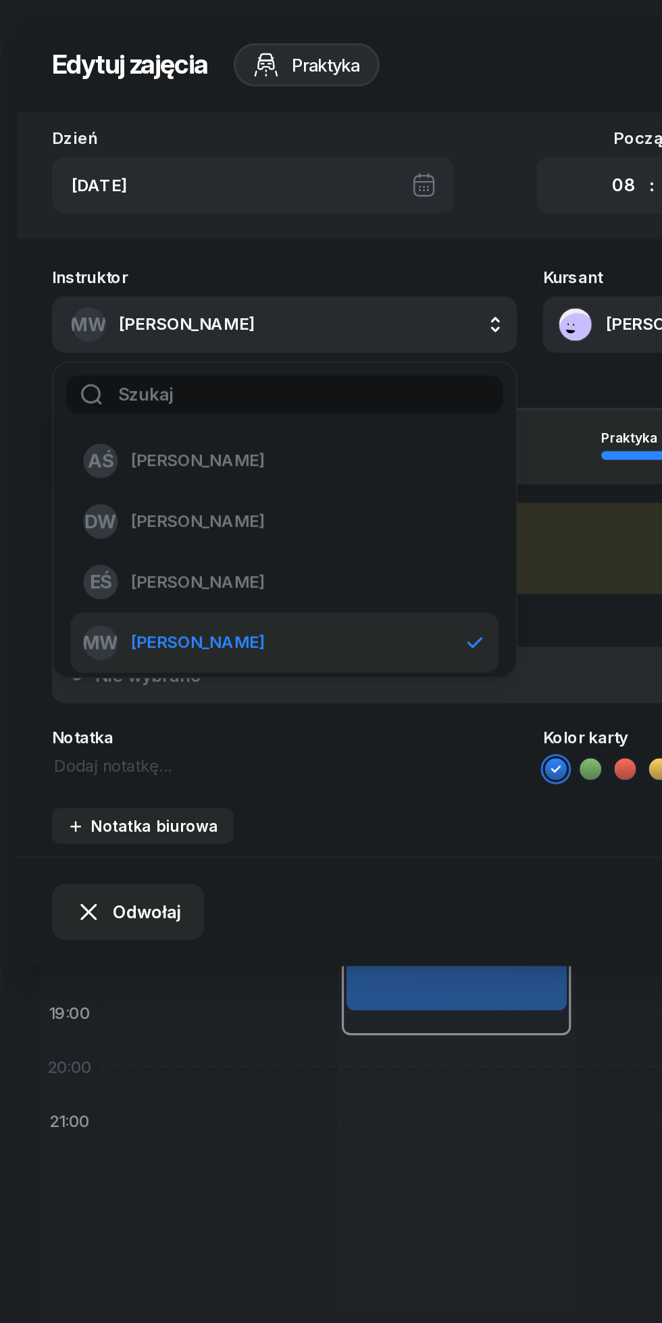
click at [103, 357] on span "[PERSON_NAME]" at bounding box center [123, 363] width 83 height 12
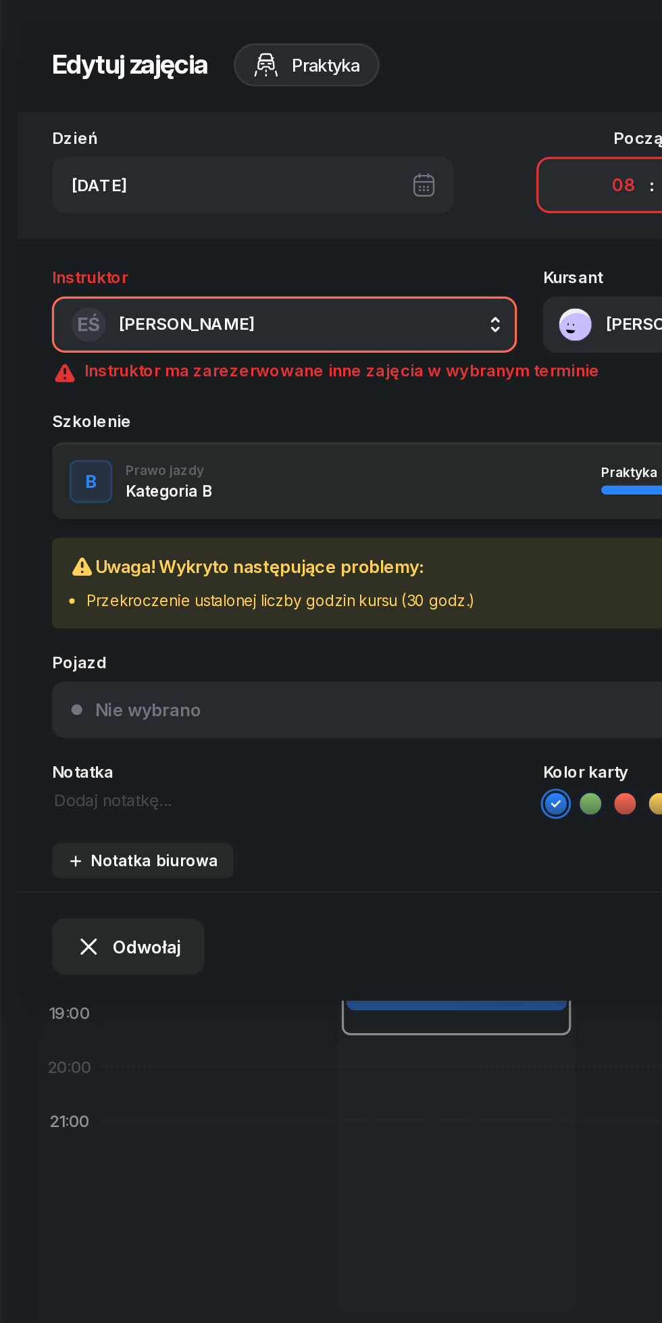
click at [94, 109] on div "Wt, 21 paź" at bounding box center [157, 115] width 251 height 35
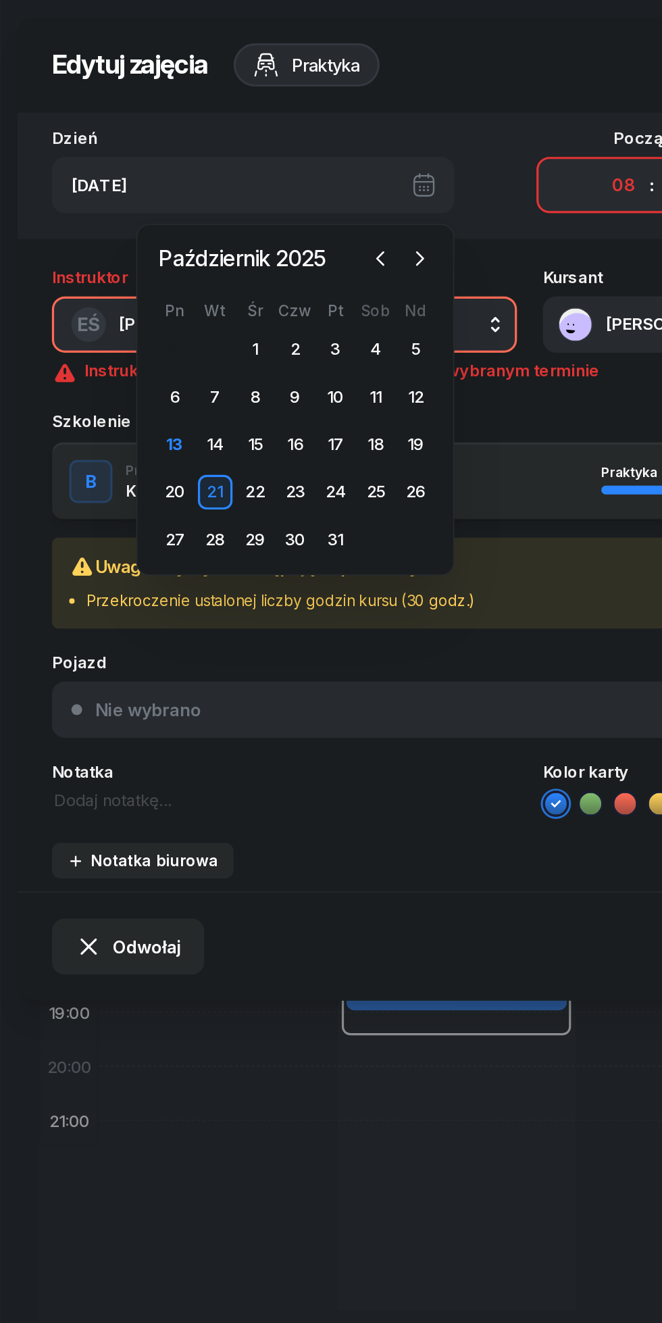
click at [261, 276] on div "19" at bounding box center [260, 278] width 22 height 22
type input "Ndz, [DATE]"
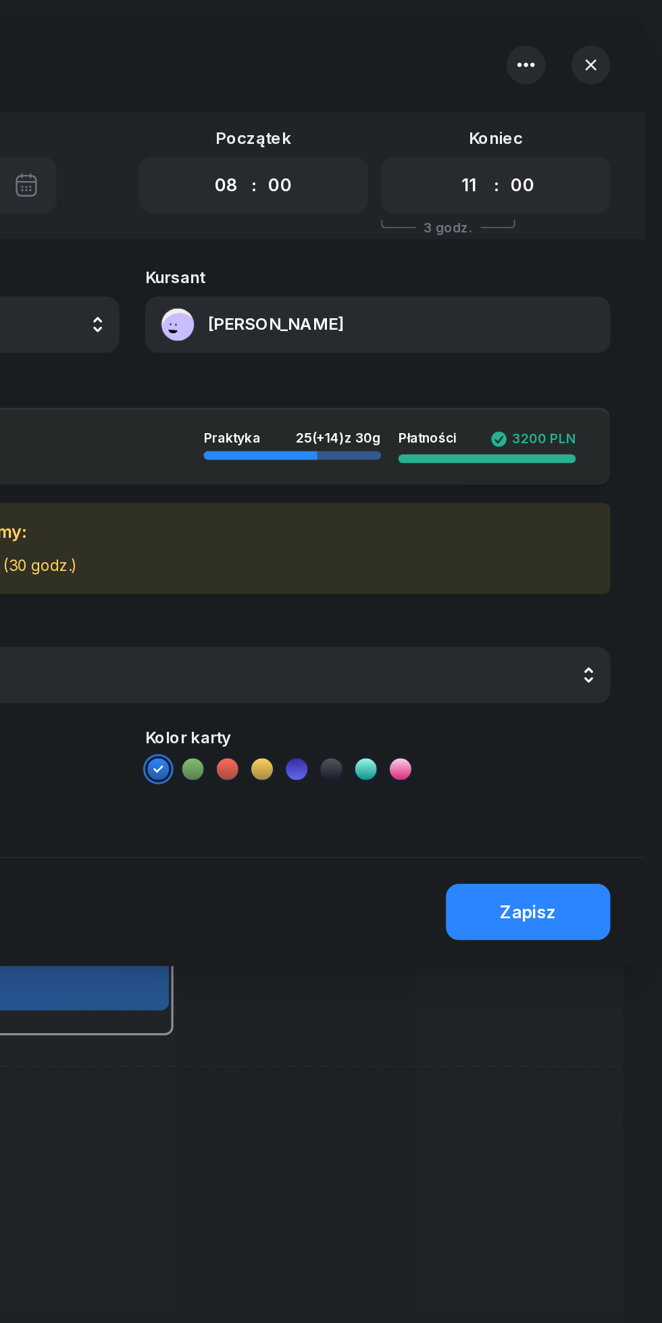
click at [571, 578] on button "Zapisz" at bounding box center [578, 569] width 103 height 35
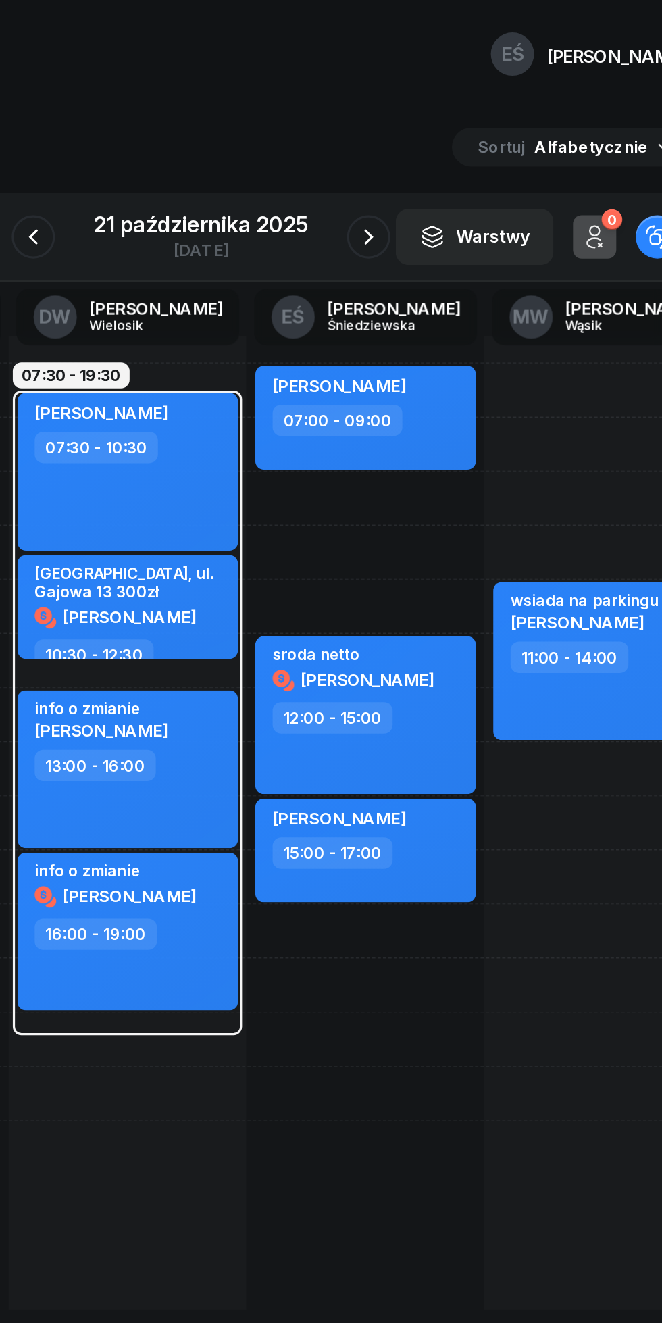
click at [226, 147] on icon "button" at bounding box center [226, 148] width 16 height 16
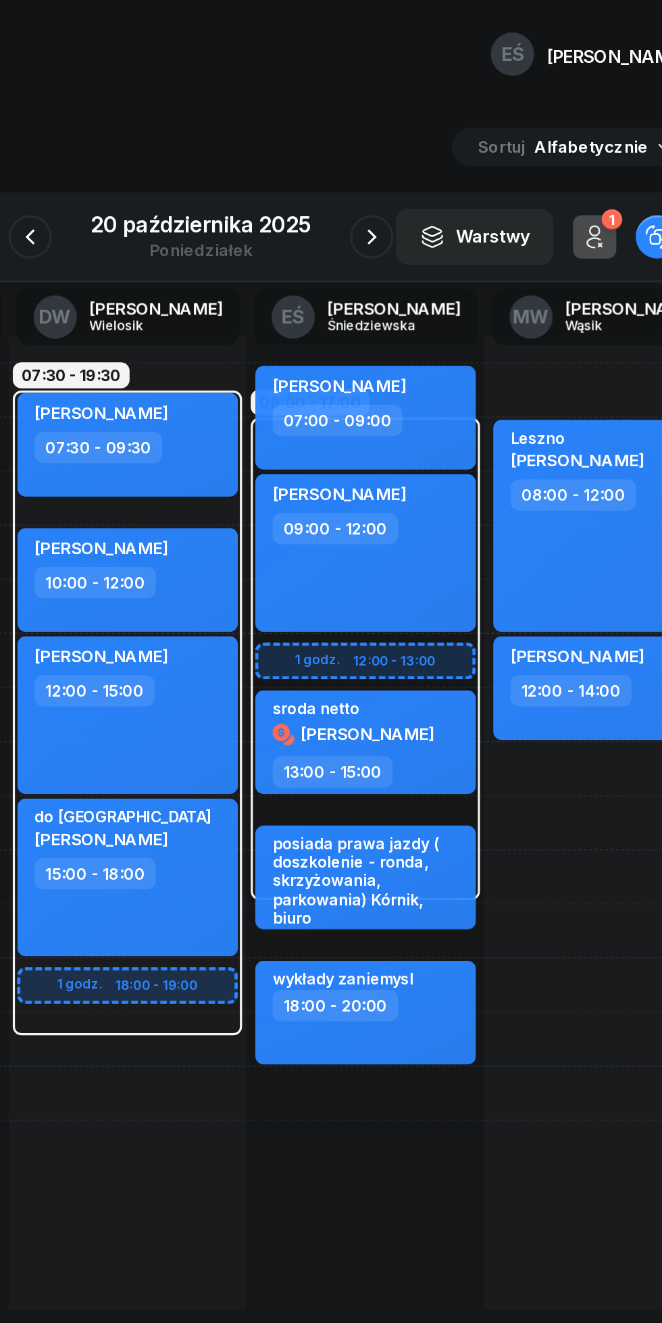
click at [233, 136] on div at bounding box center [224, 147] width 27 height 27
click at [232, 150] on icon "button" at bounding box center [224, 148] width 16 height 16
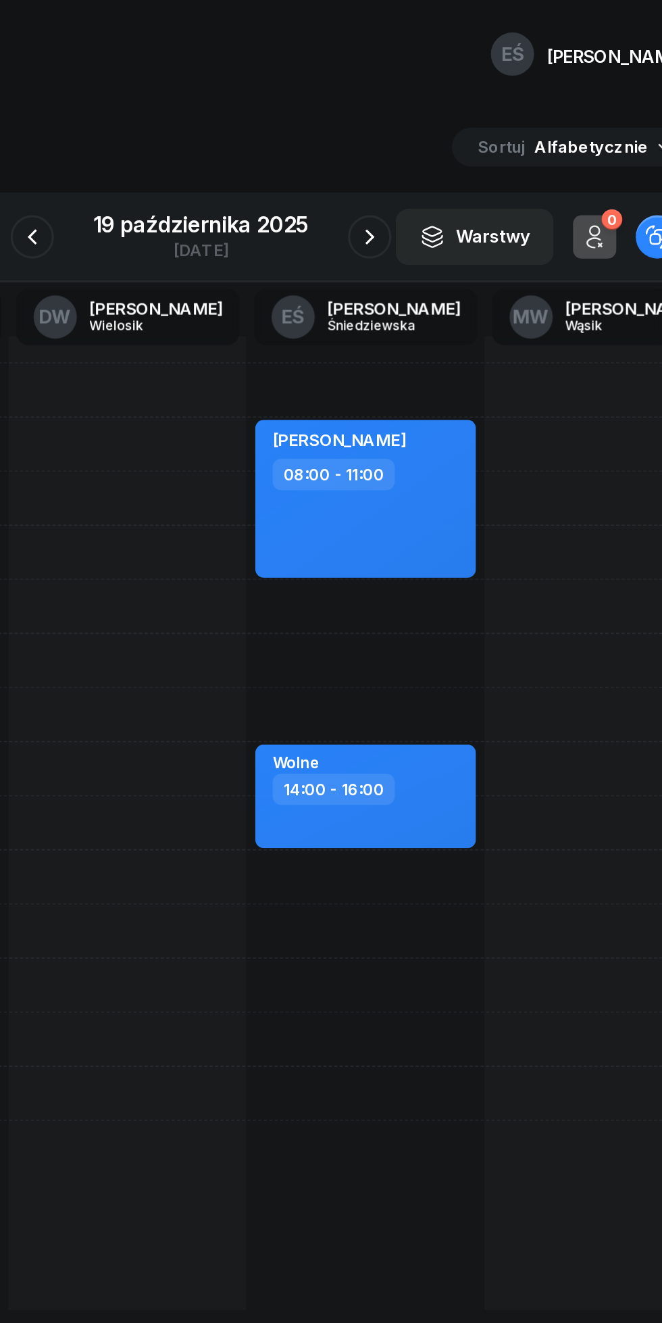
click at [407, 338] on div "[PERSON_NAME] 08:00 - 11:00" at bounding box center [434, 311] width 138 height 99
select select "08"
select select "11"
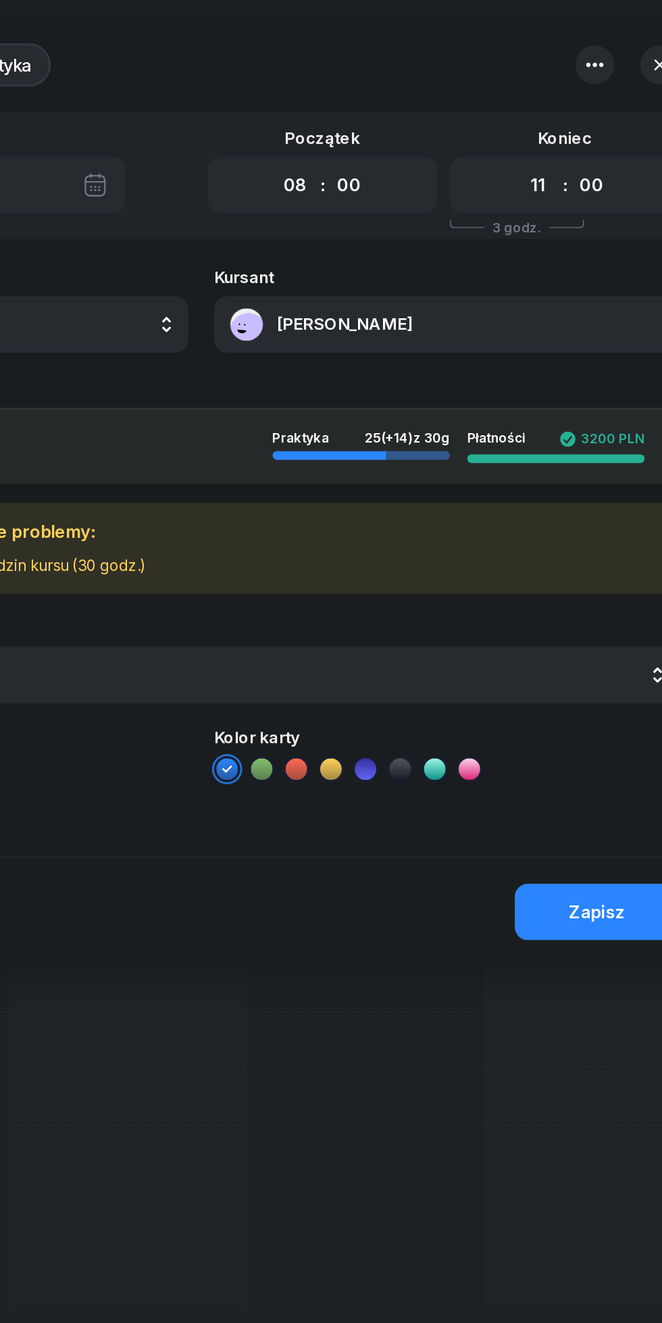
click at [387, 116] on select "00 01 02 03 04 05 06 07 08 09 10 11 12 13 14 15 16 17 18 19 20 21 22 23" at bounding box center [390, 116] width 26 height 24
select select "09"
click at [377, 104] on select "00 01 02 03 04 05 06 07 08 09 10 11 12 13 14 15 16 17 18 19 20 21 22 23" at bounding box center [390, 116] width 26 height 24
click at [543, 113] on select "00 01 02 03 04 05 06 07 08 09 10 11 12 13 14 15 16 17 18 19 20 21 22 23" at bounding box center [541, 116] width 26 height 24
select select "12"
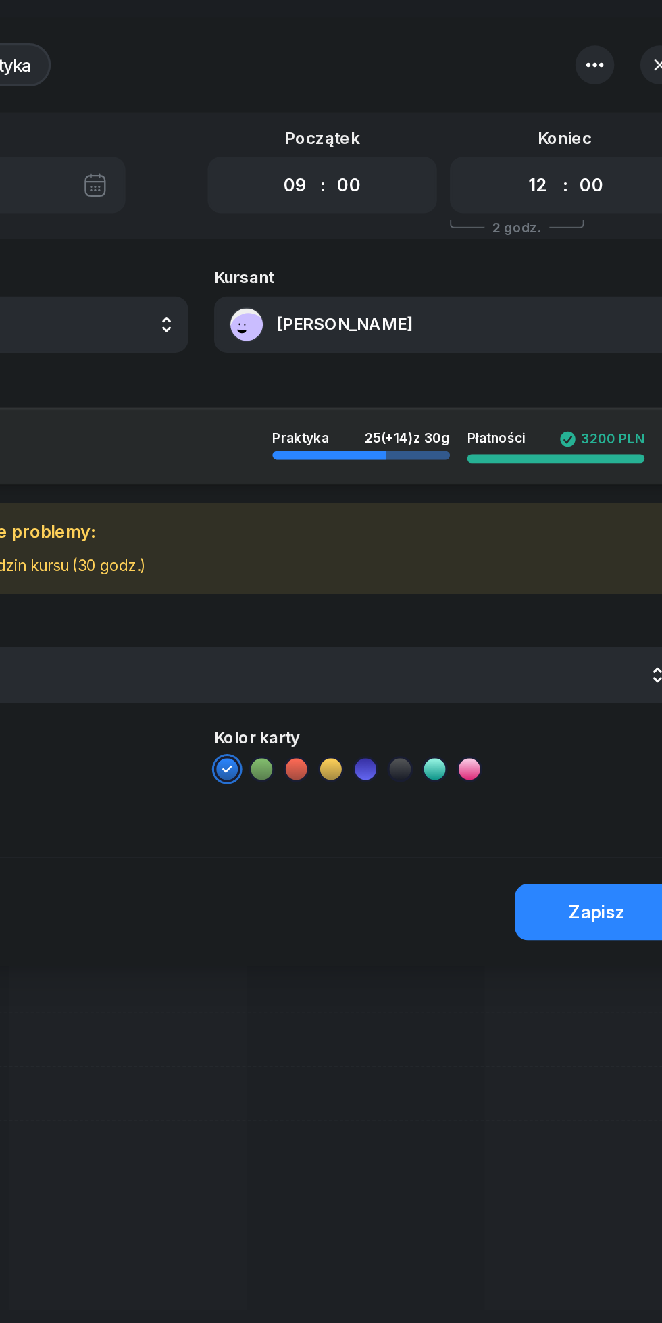
click at [528, 104] on select "00 01 02 03 04 05 06 07 08 09 10 11 12 13 14 15 16 17 18 19 20 21 22 23" at bounding box center [541, 116] width 26 height 24
click at [579, 574] on div "Zapisz" at bounding box center [578, 569] width 35 height 13
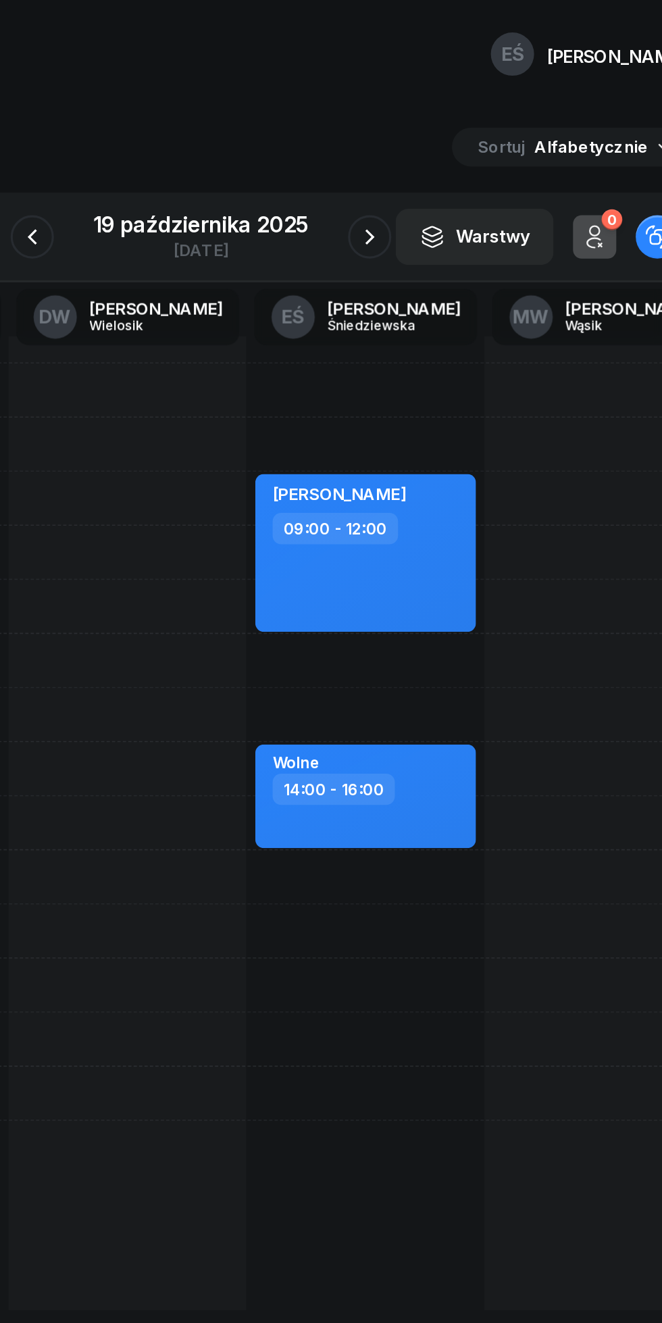
click at [237, 147] on button "button" at bounding box center [225, 147] width 27 height 27
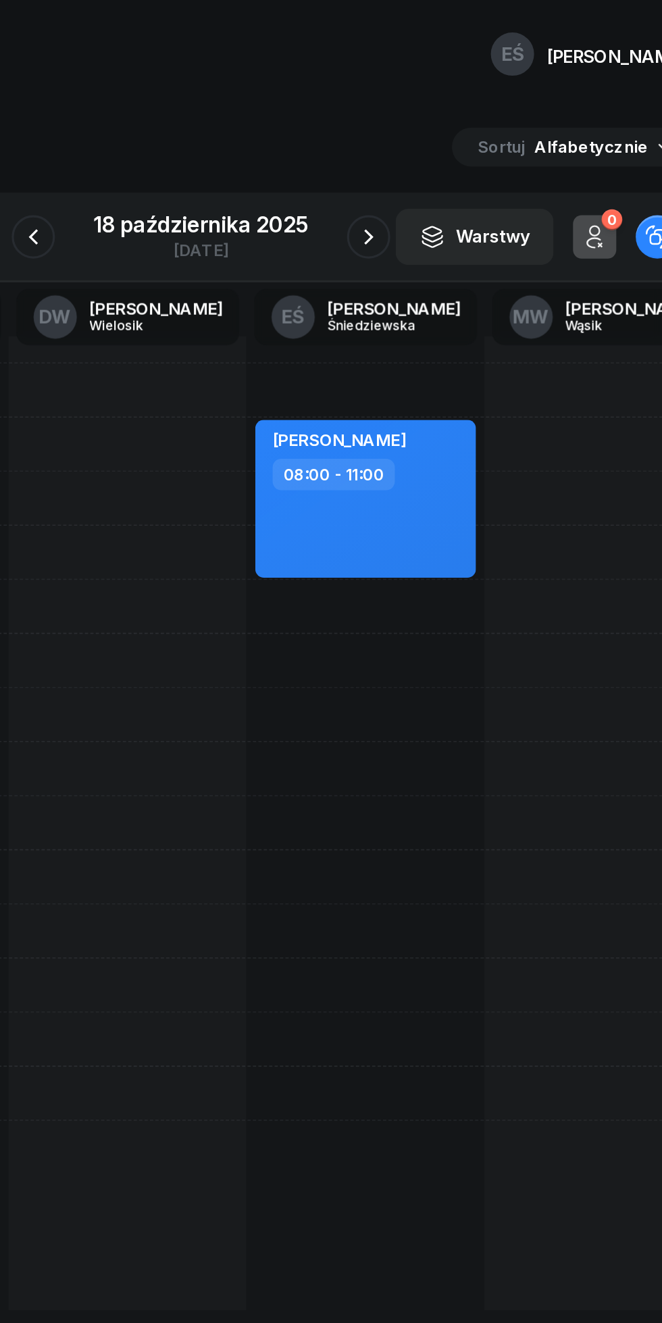
click at [234, 149] on button "button" at bounding box center [226, 147] width 27 height 27
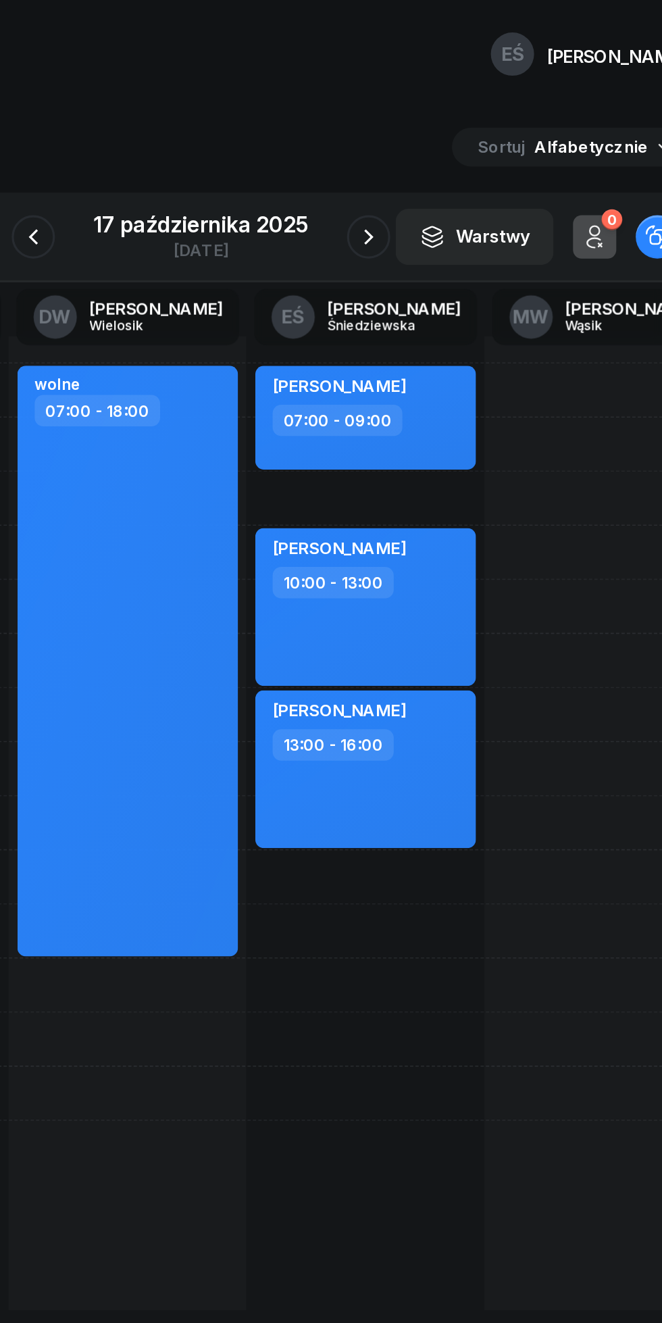
click at [227, 147] on icon "button" at bounding box center [226, 148] width 16 height 16
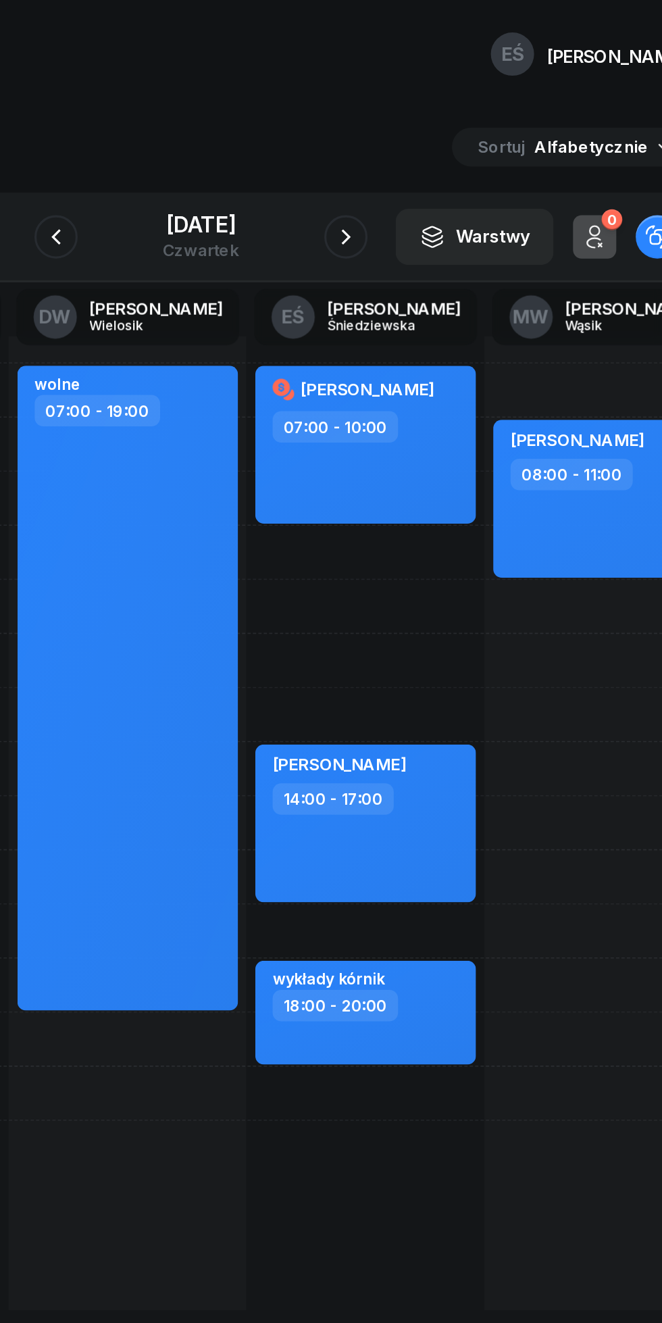
click at [232, 147] on icon "button" at bounding box center [240, 148] width 16 height 16
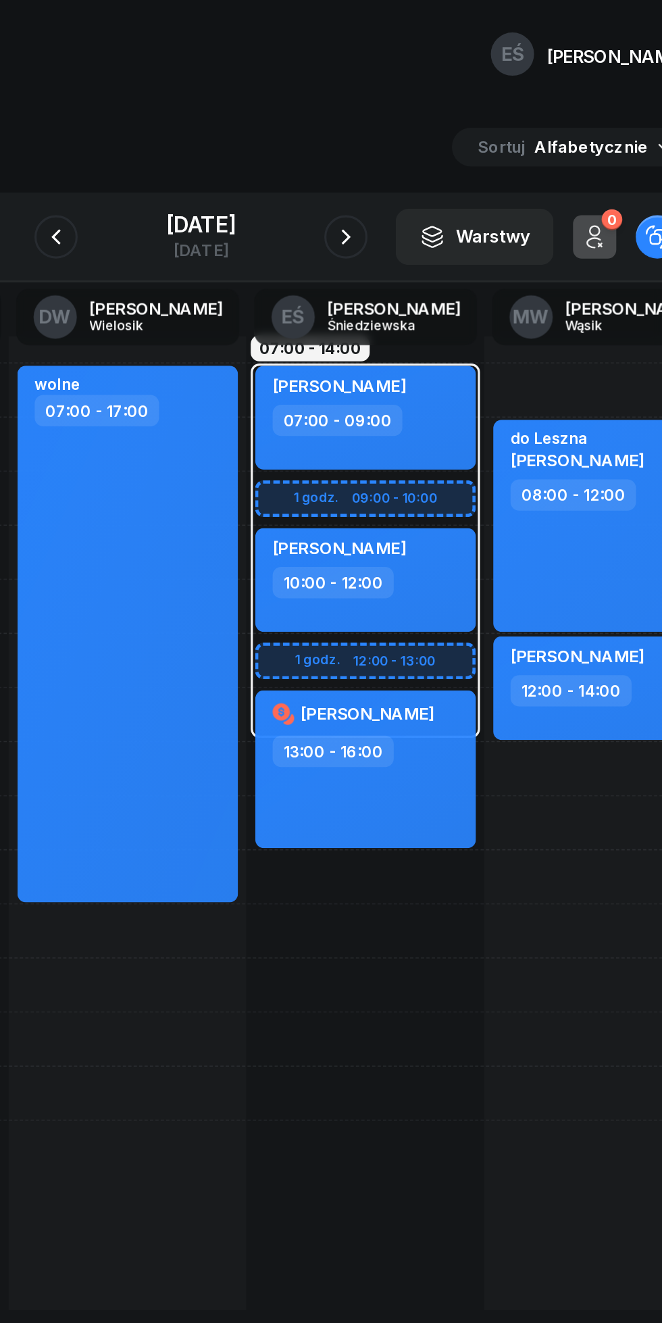
click at [262, 138] on div "[DATE]" at bounding box center [331, 147] width 138 height 39
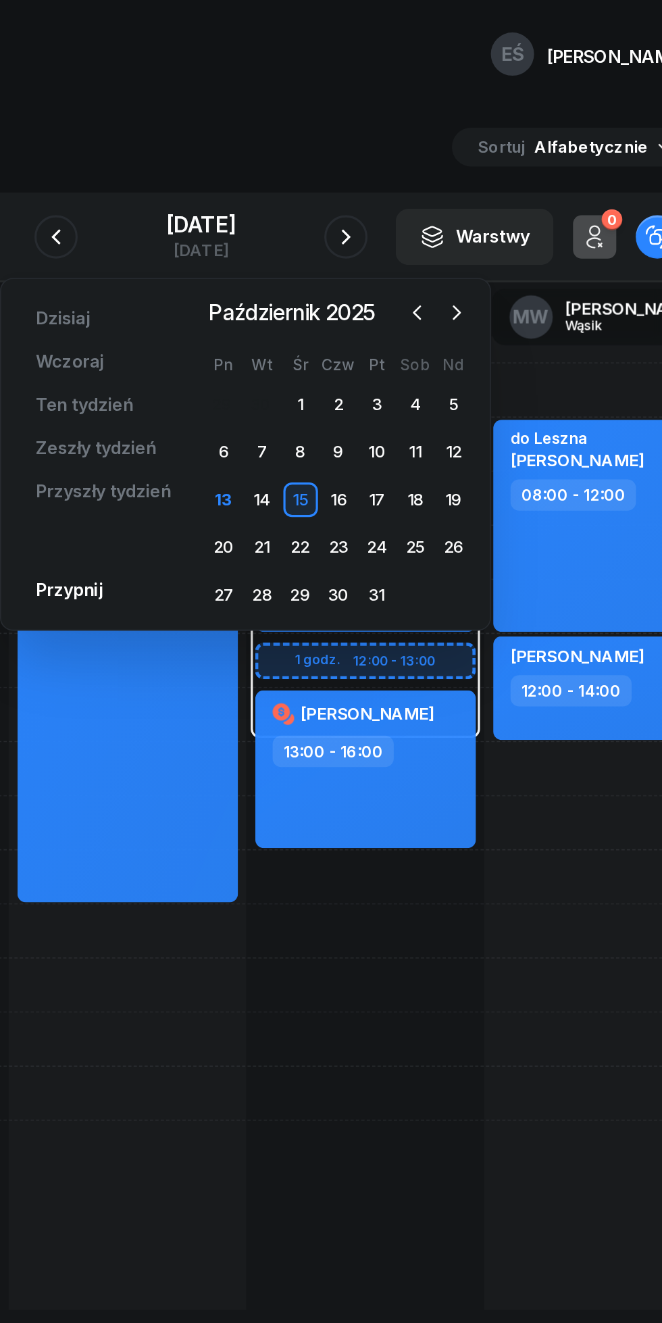
click at [367, 311] on div "14" at bounding box center [369, 312] width 22 height 22
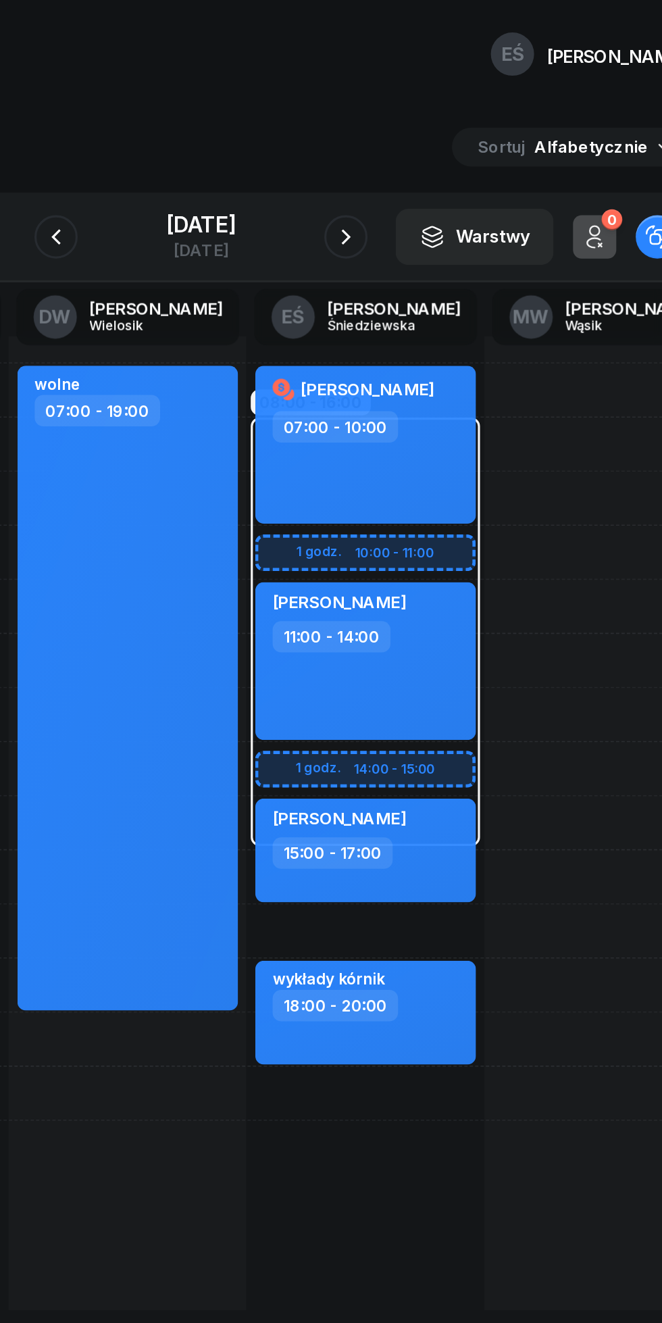
scroll to position [0, 19]
